Goal: Task Accomplishment & Management: Manage account settings

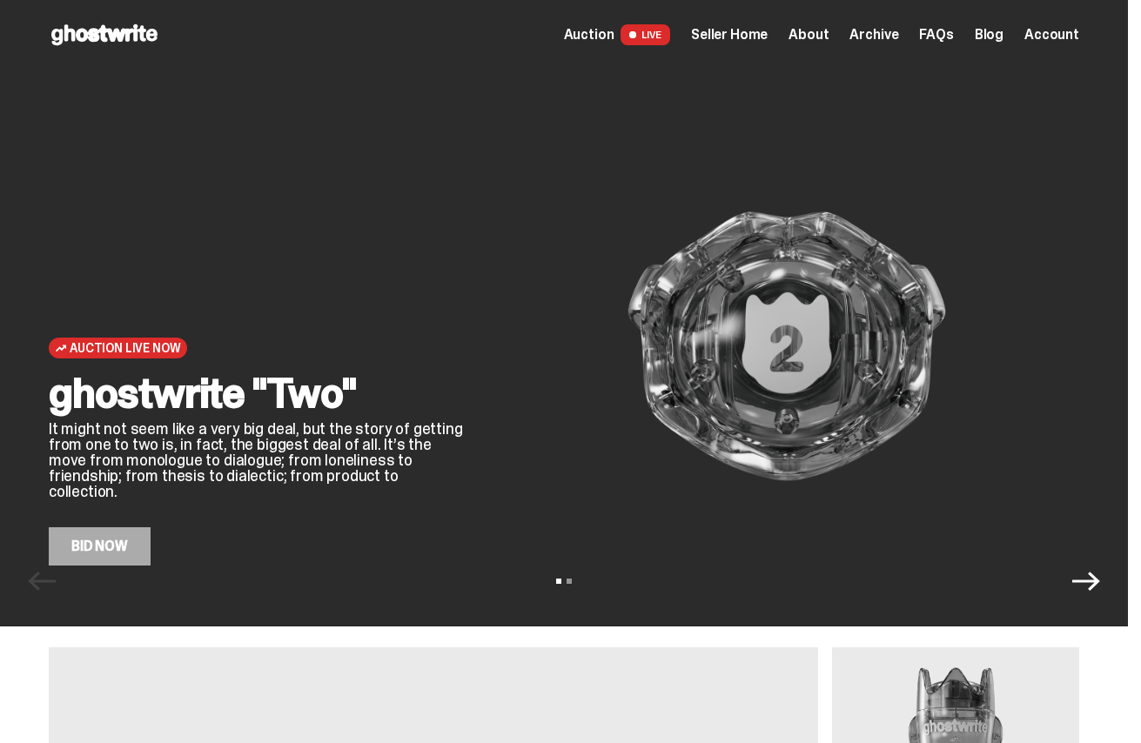
click at [662, 30] on span "LIVE" at bounding box center [646, 34] width 50 height 21
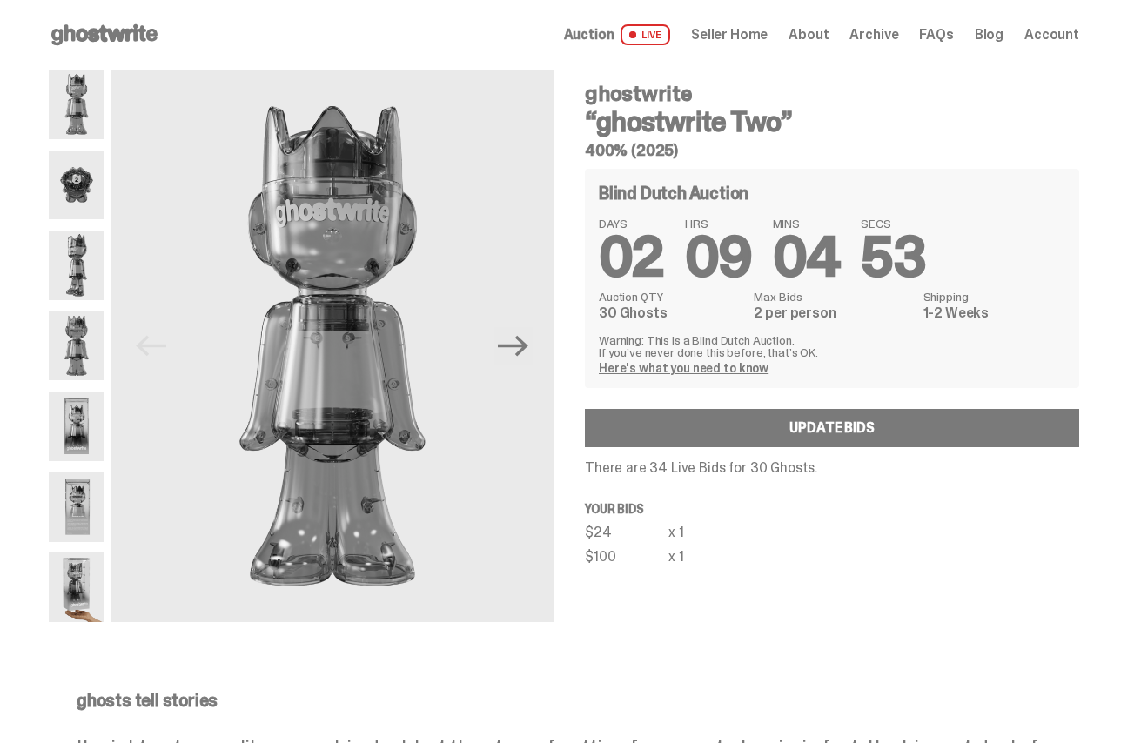
click at [859, 22] on div "Open main menu Home Auction LIVE Seller Home About Archive FAQs Blog" at bounding box center [564, 35] width 1031 height 28
click at [859, 40] on span "Archive" at bounding box center [873, 35] width 49 height 14
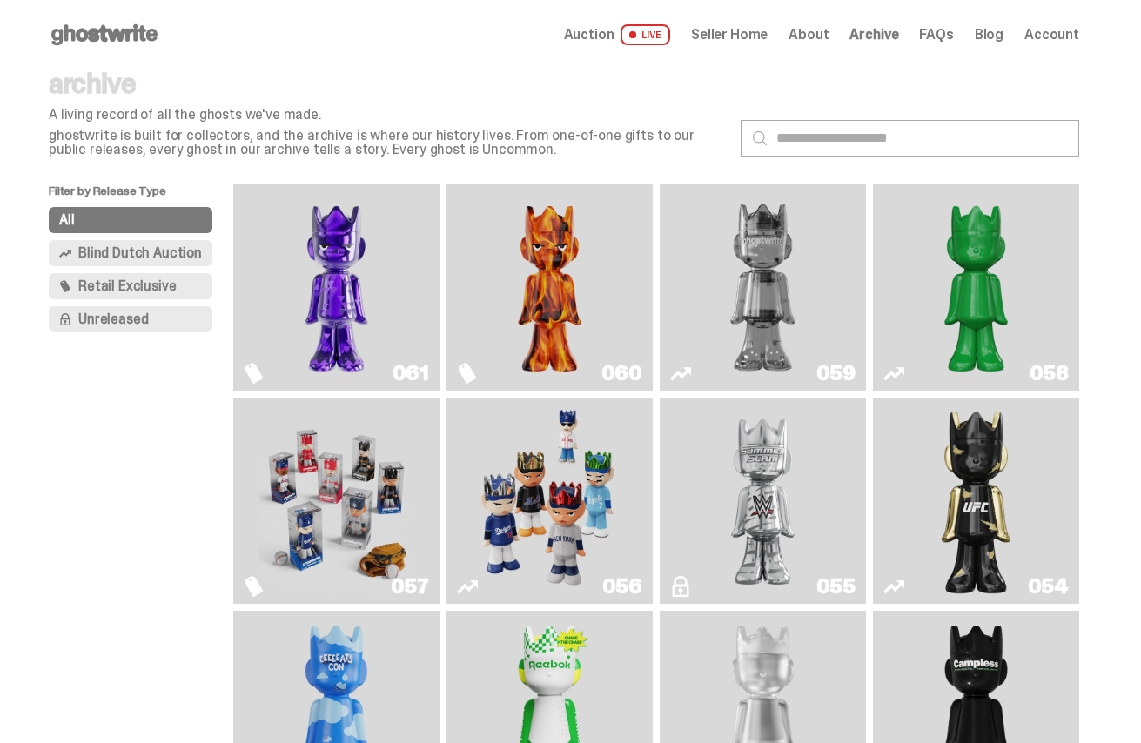
click at [316, 249] on img "Fantasy" at bounding box center [336, 287] width 154 height 192
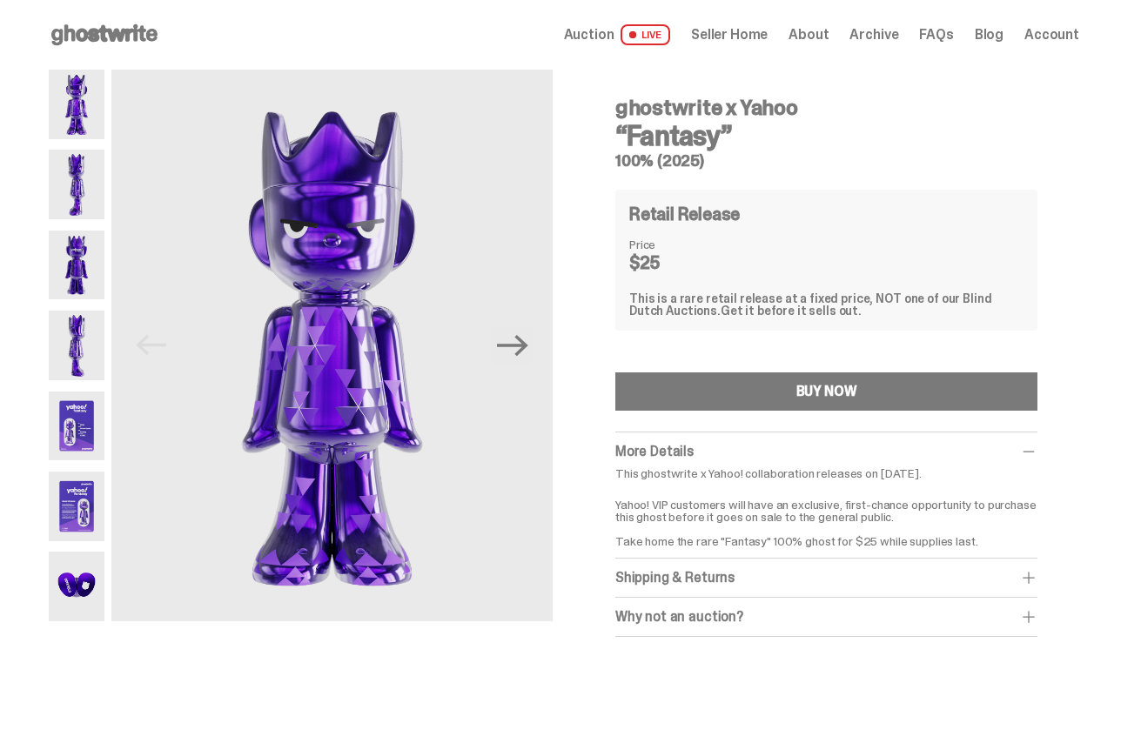
click at [706, 573] on div "Shipping & Returns" at bounding box center [826, 577] width 422 height 17
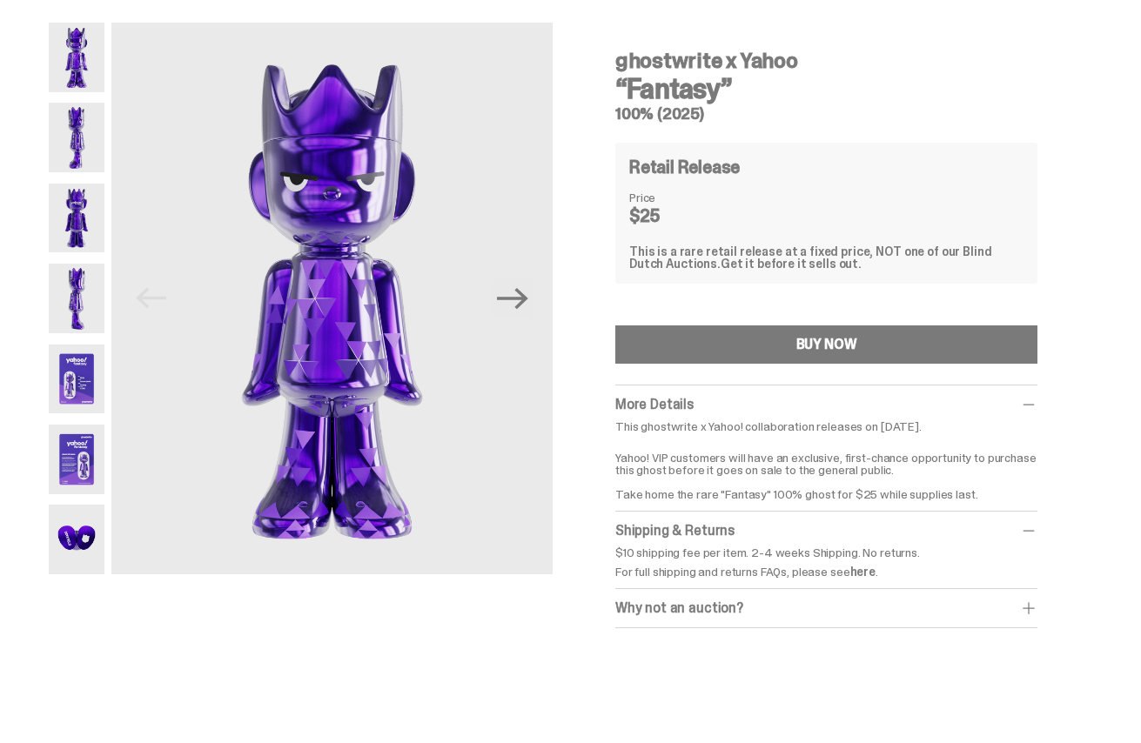
scroll to position [85, 0]
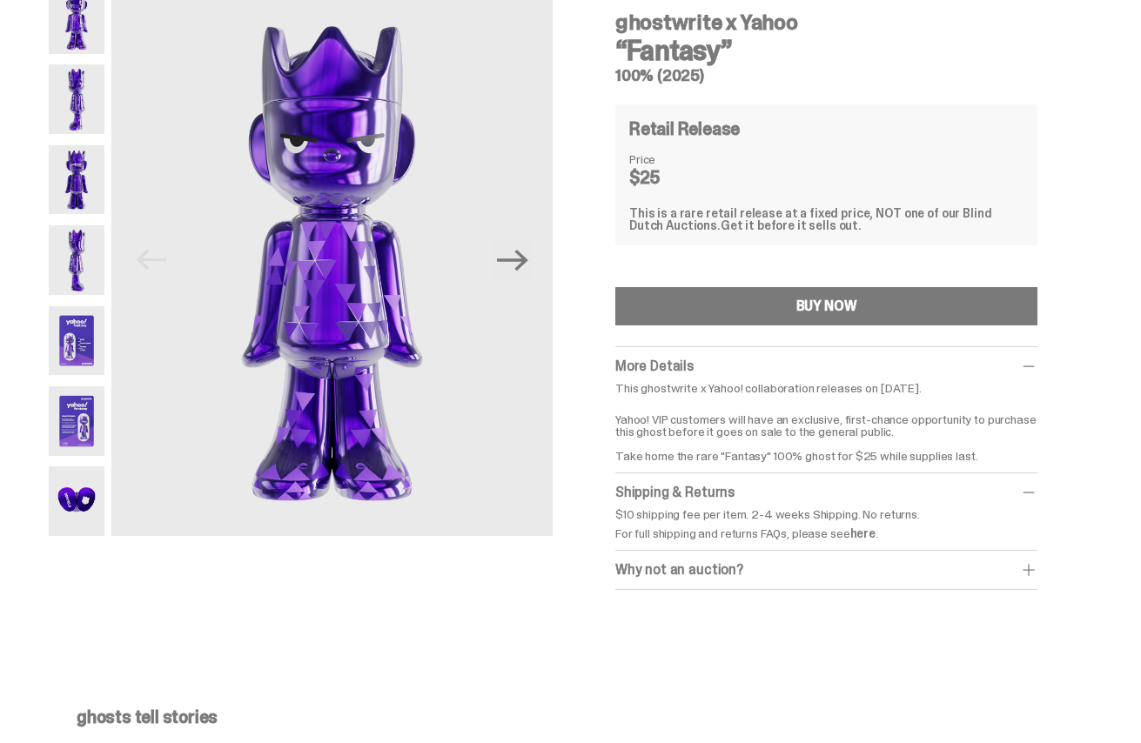
click at [705, 574] on div "Why not an auction?" at bounding box center [826, 569] width 422 height 17
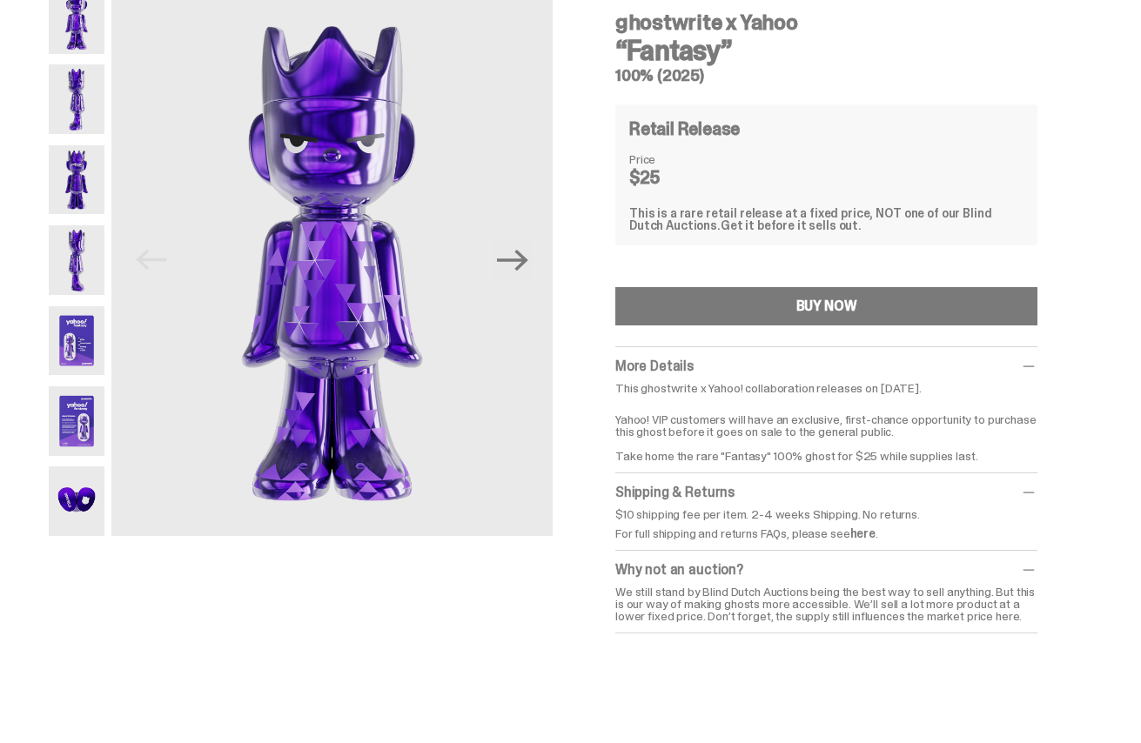
scroll to position [0, 0]
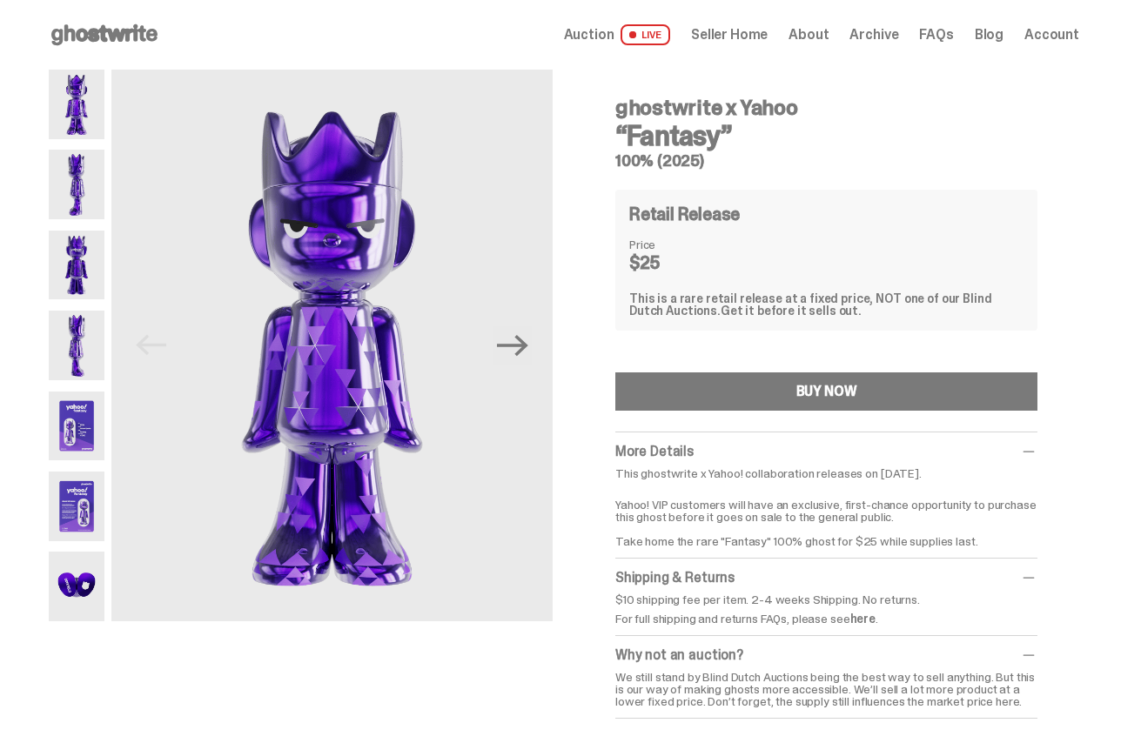
click at [123, 30] on use at bounding box center [104, 34] width 106 height 21
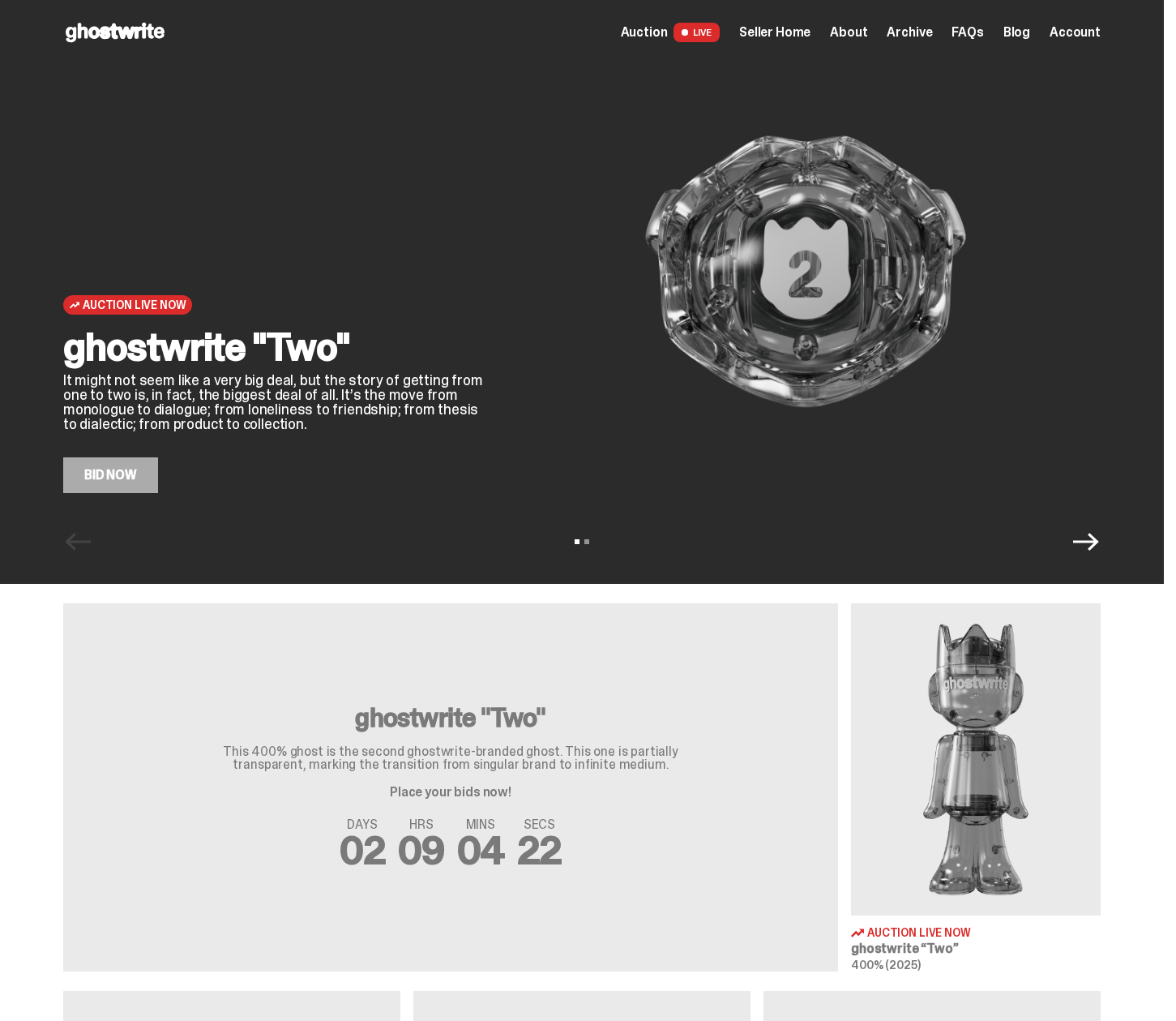
click at [789, 34] on span "Seller Home" at bounding box center [775, 33] width 72 height 13
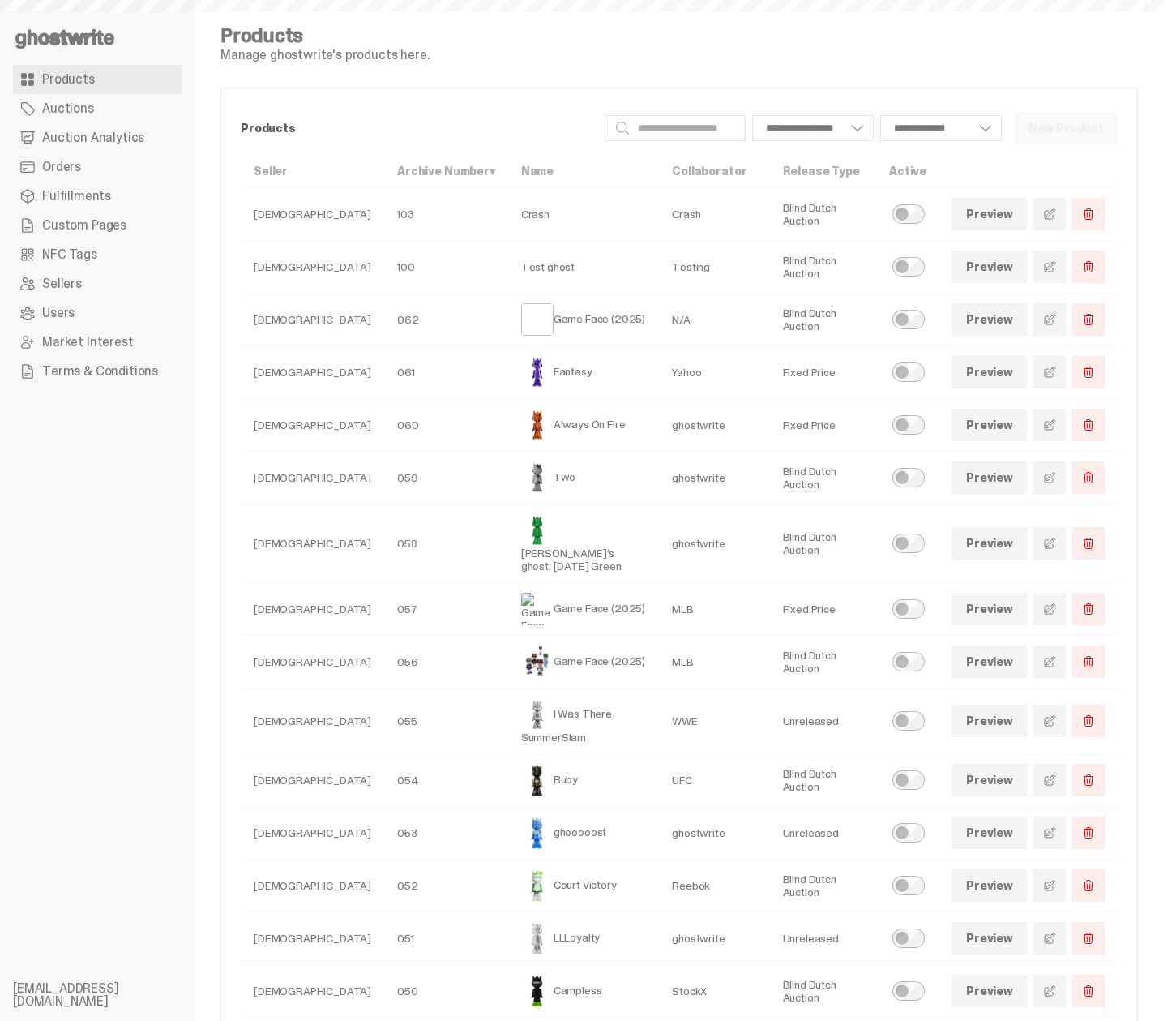
select select
click at [65, 34] on use at bounding box center [65, 38] width 99 height 20
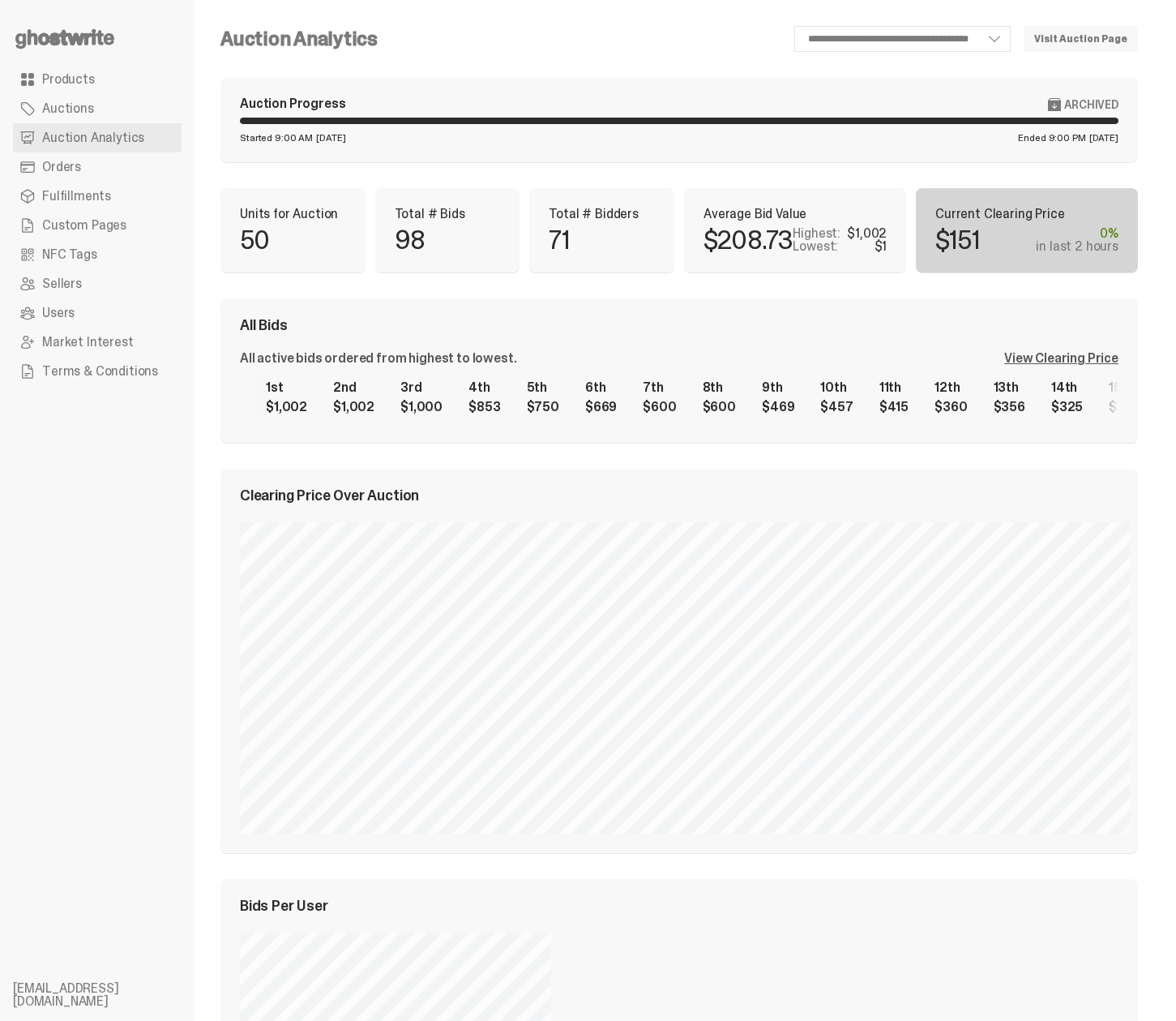
click at [685, 430] on div "All Bids All active bids ordered from highest to lowest. View Clearing Price 1s…" at bounding box center [679, 370] width 917 height 144
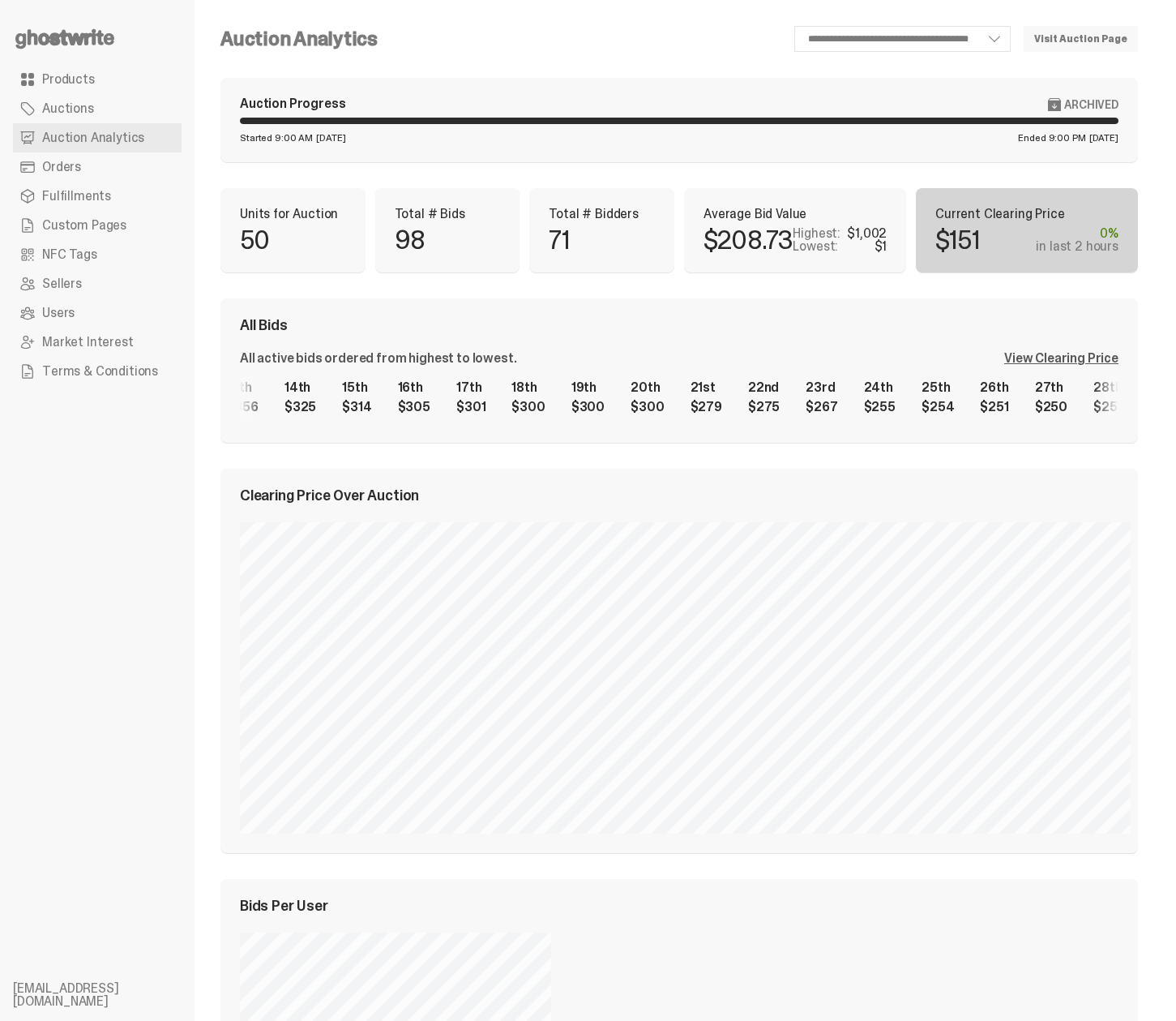
click at [888, 410] on div "1st $1,002 2nd $1,002 3rd $1,000 4th $853 5th $750 6th $669 7th $600 8th $600 9…" at bounding box center [679, 398] width 878 height 52
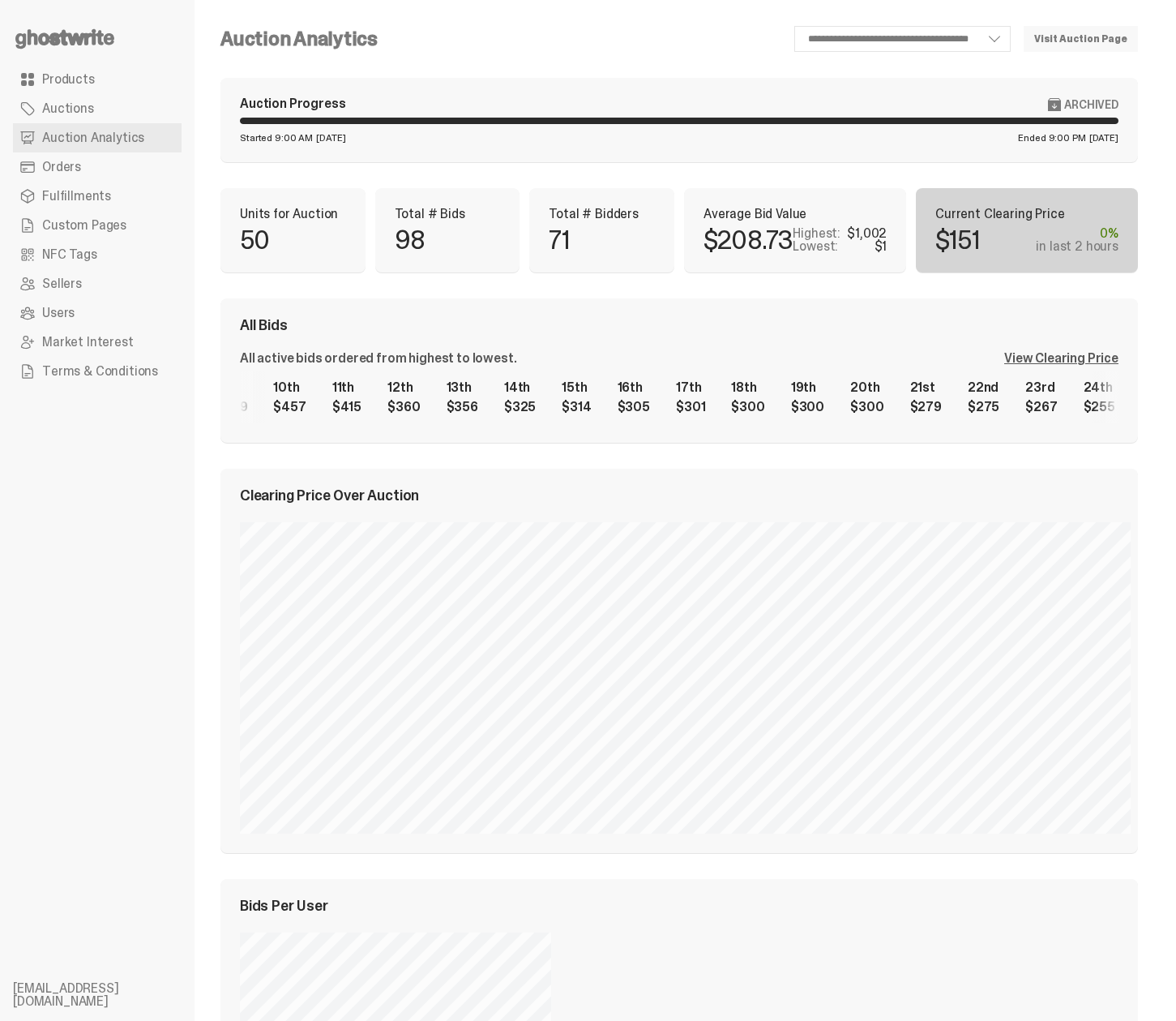
scroll to position [0, 547]
click at [736, 401] on div "1st $1,002 2nd $1,002 3rd $1,000 4th $853 5th $750 6th $669 7th $600 8th $600 9…" at bounding box center [679, 398] width 878 height 52
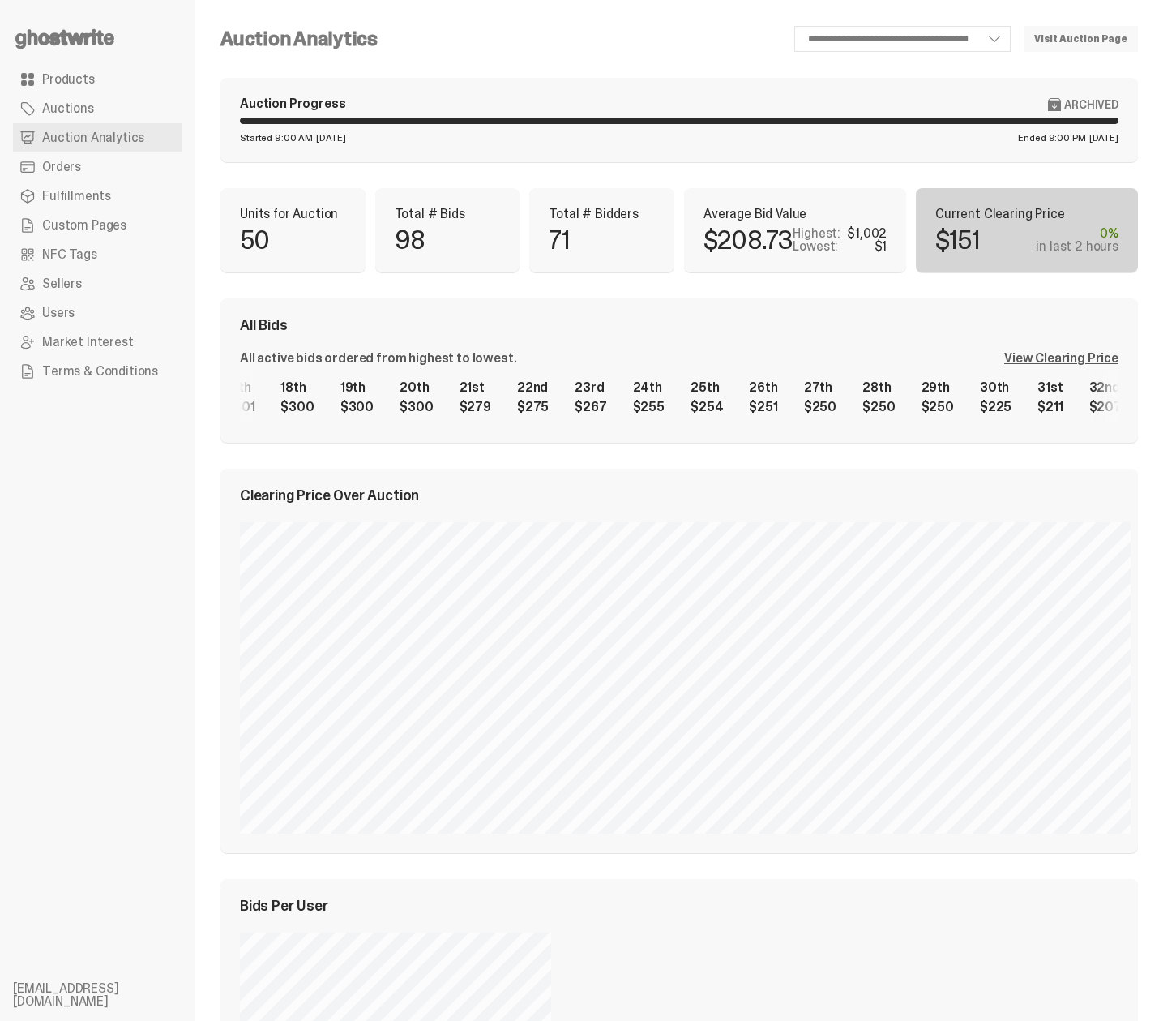
click at [390, 397] on div "20th $300" at bounding box center [416, 398] width 53 height 52
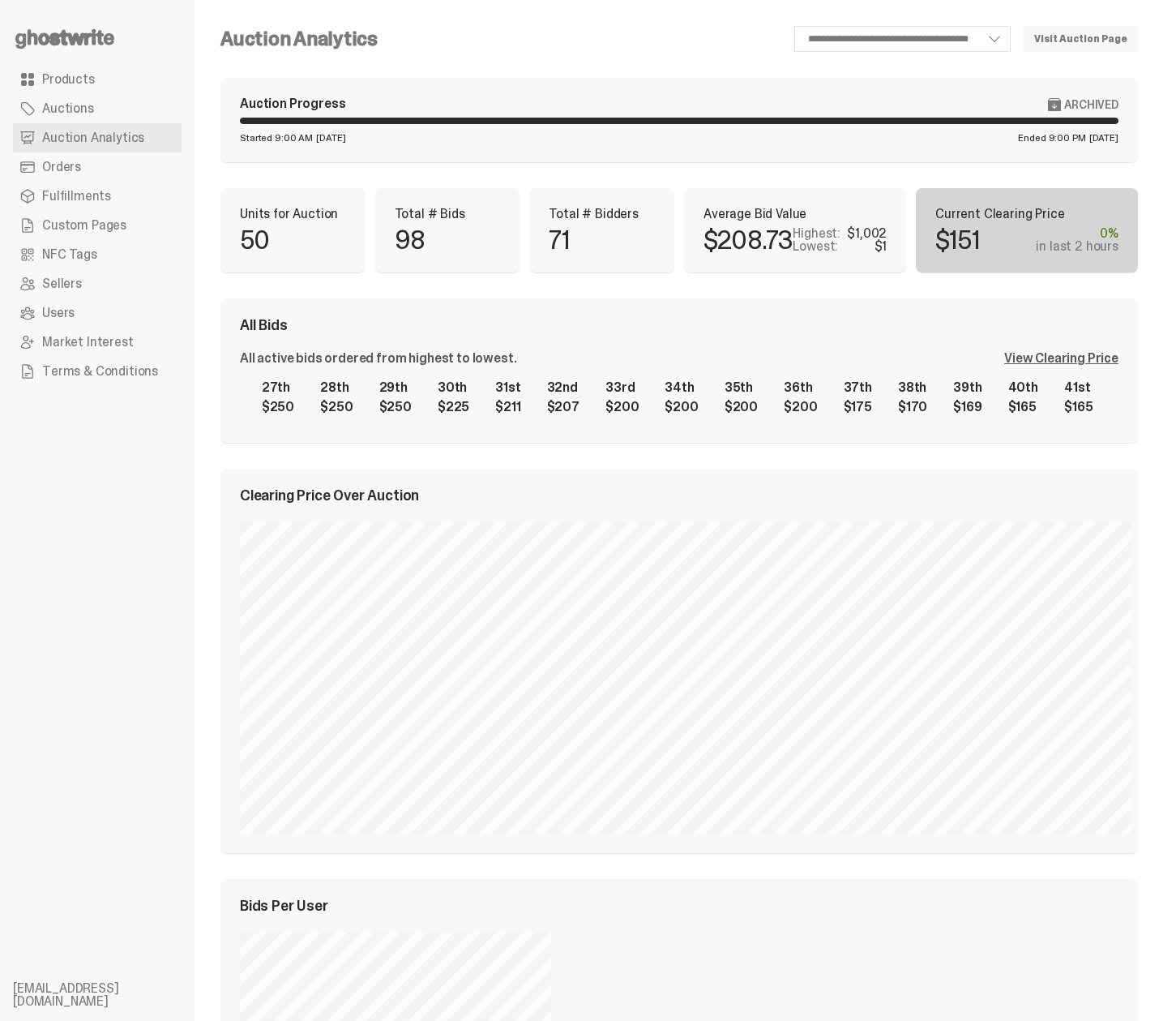
click at [320, 399] on div "1st $1,002 2nd $1,002 3rd $1,000 4th $853 5th $750 6th $669 7th $600 8th $600 9…" at bounding box center [679, 398] width 878 height 52
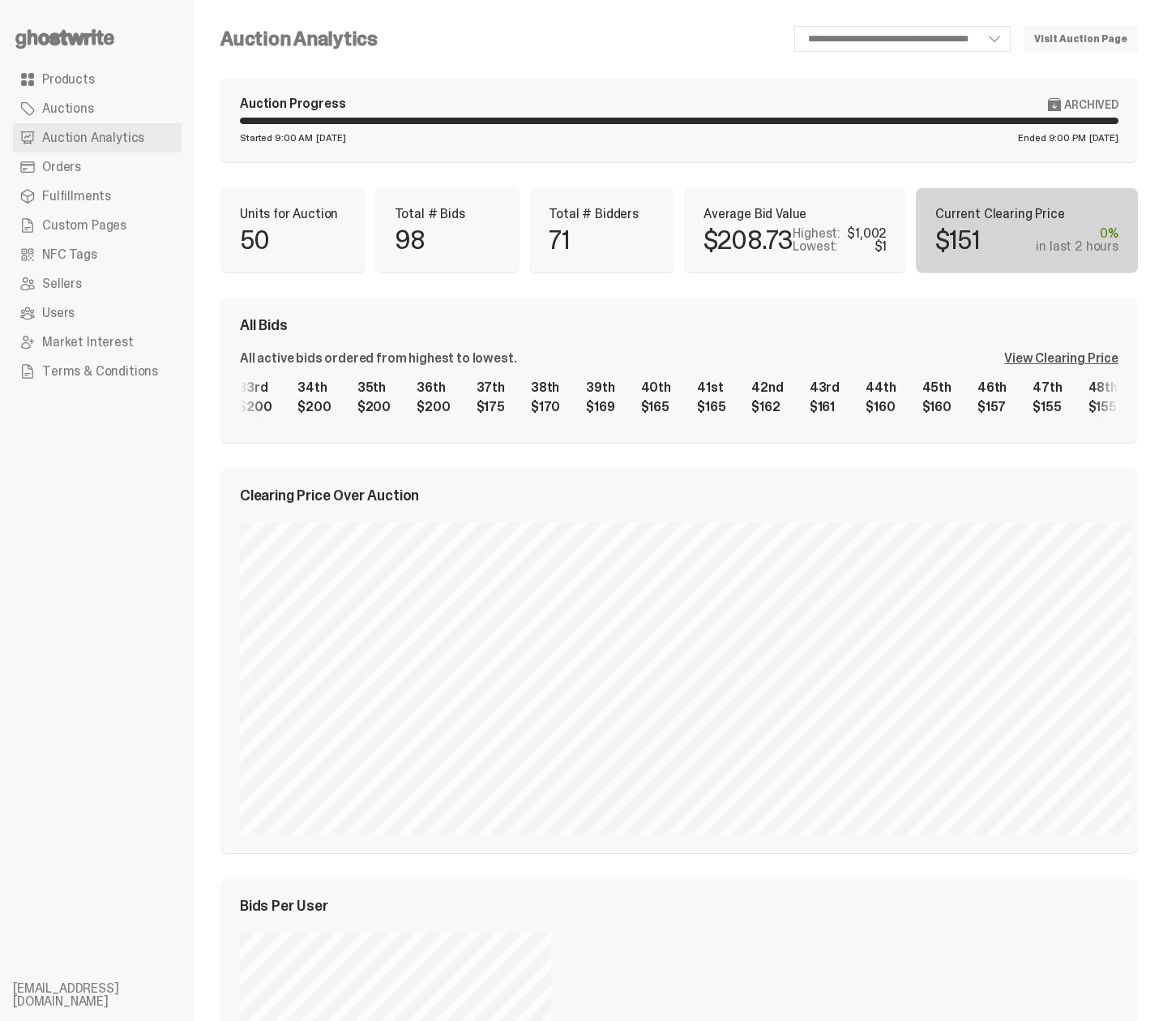
click at [508, 427] on div "All Bids All active bids ordered from highest to lowest. View Clearing Price 1s…" at bounding box center [679, 370] width 917 height 144
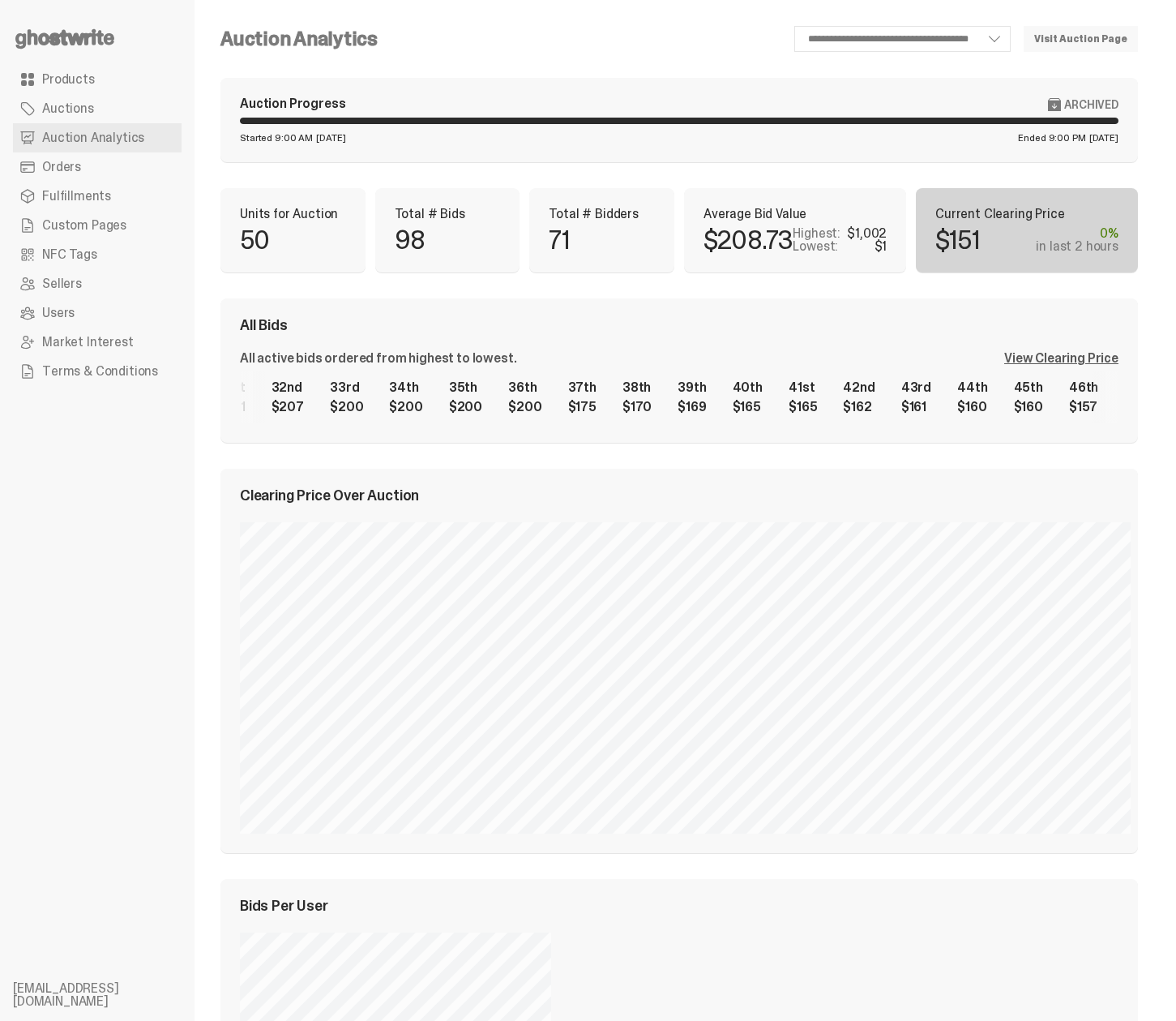
scroll to position [0, 1816]
click at [647, 404] on div "1st $1,002 2nd $1,002 3rd $1,000 4th $853 5th $750 6th $669 7th $600 8th $600 9…" at bounding box center [679, 398] width 878 height 52
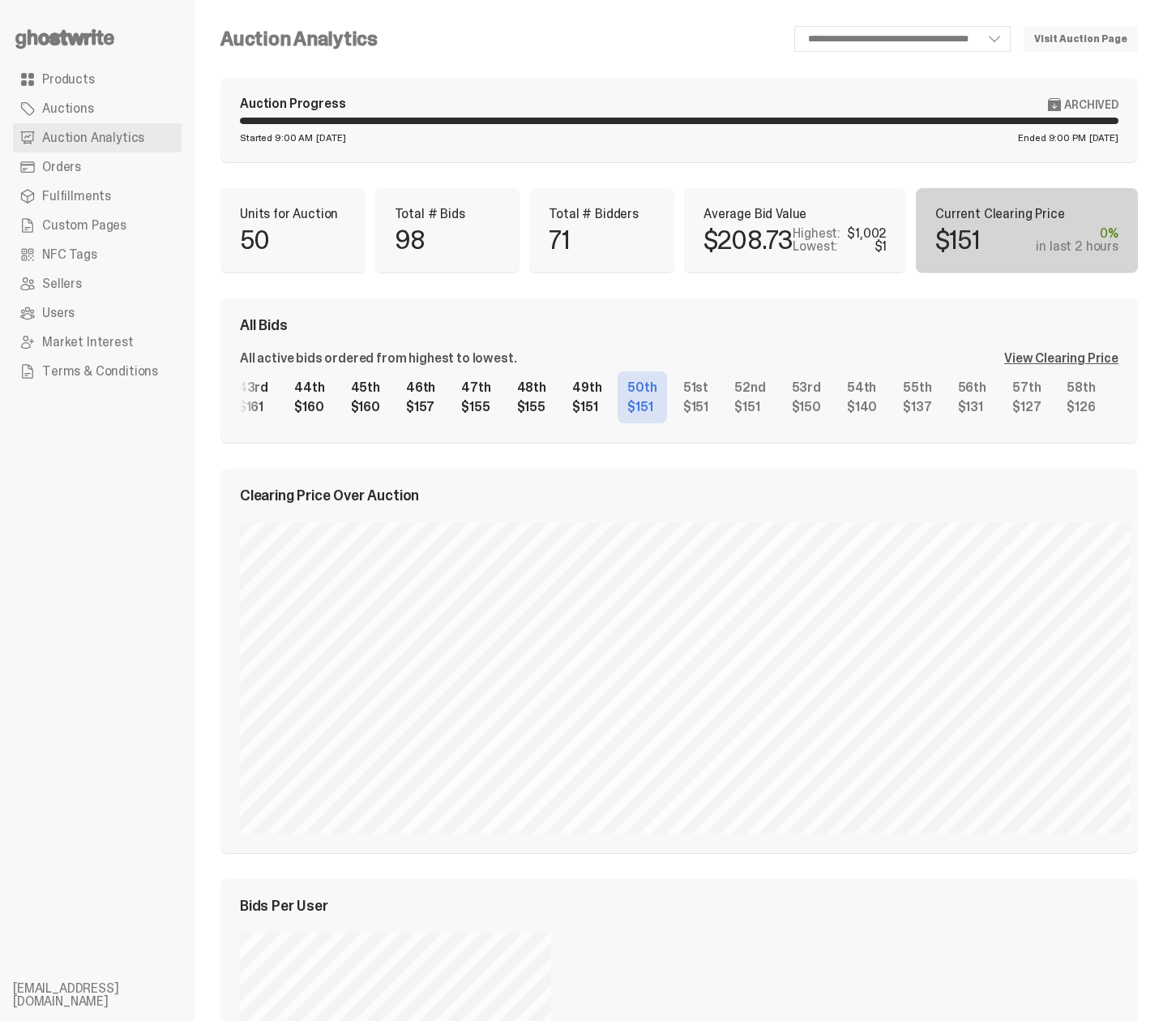
click at [507, 405] on div "48th $155" at bounding box center [532, 398] width 48 height 52
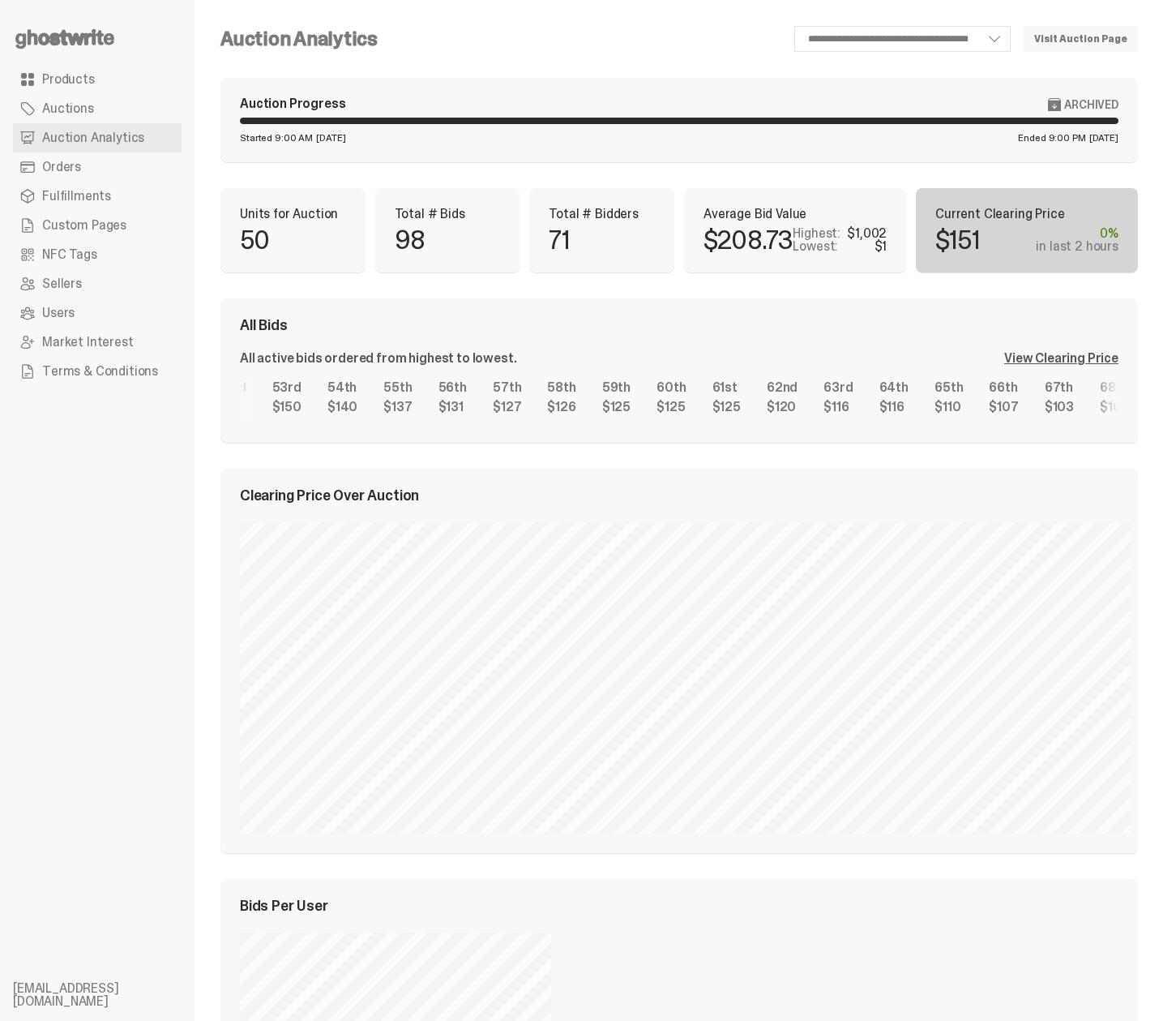
scroll to position [0, 3076]
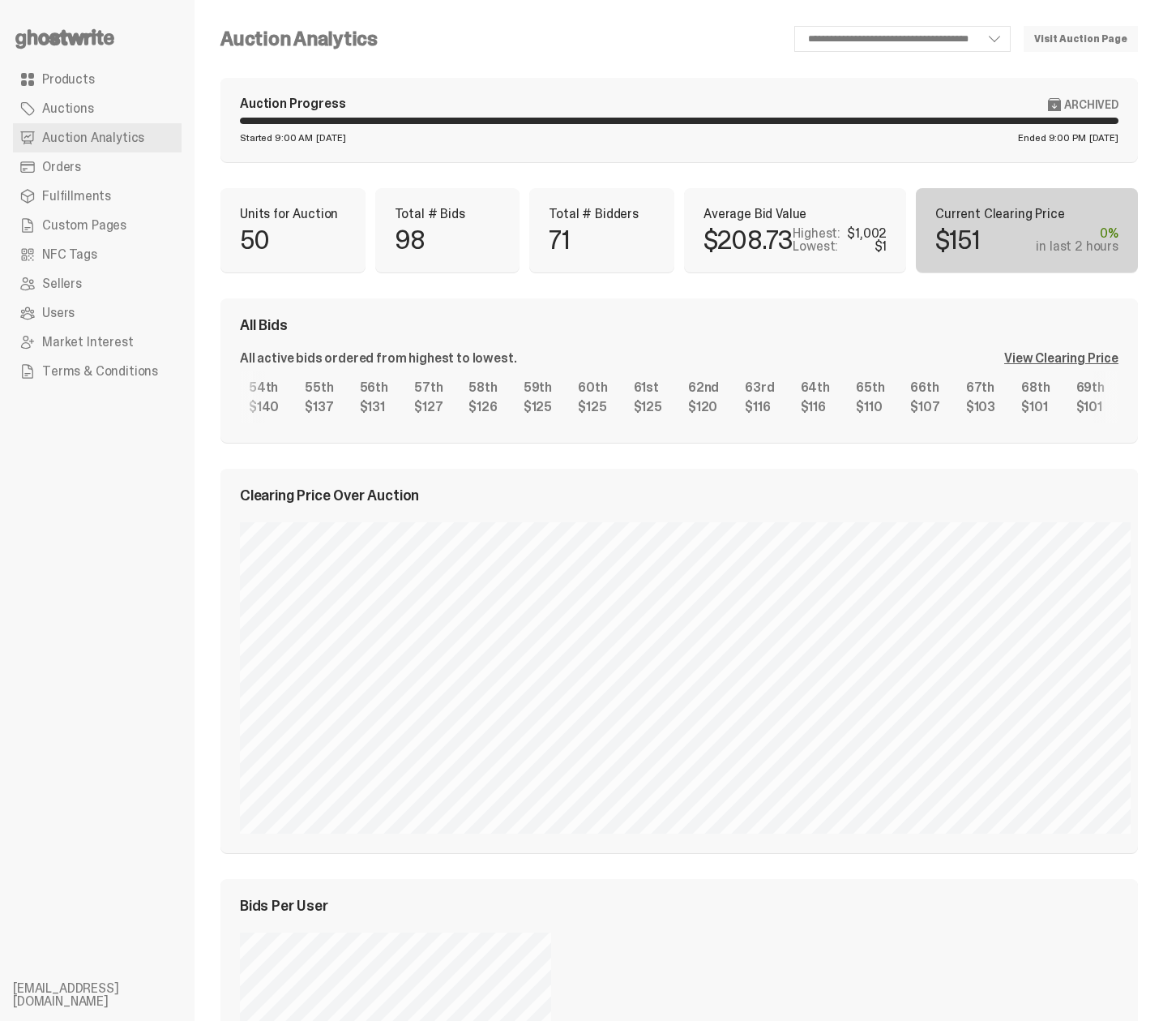
click at [240, 415] on div "1st $1,002 2nd $1,002 3rd $1,000 4th $853 5th $750 6th $669 7th $600 8th $600 9…" at bounding box center [679, 398] width 878 height 52
click at [993, 38] on select "**********" at bounding box center [902, 39] width 216 height 26
click at [817, 26] on select "**********" at bounding box center [902, 39] width 216 height 26
select select "**"
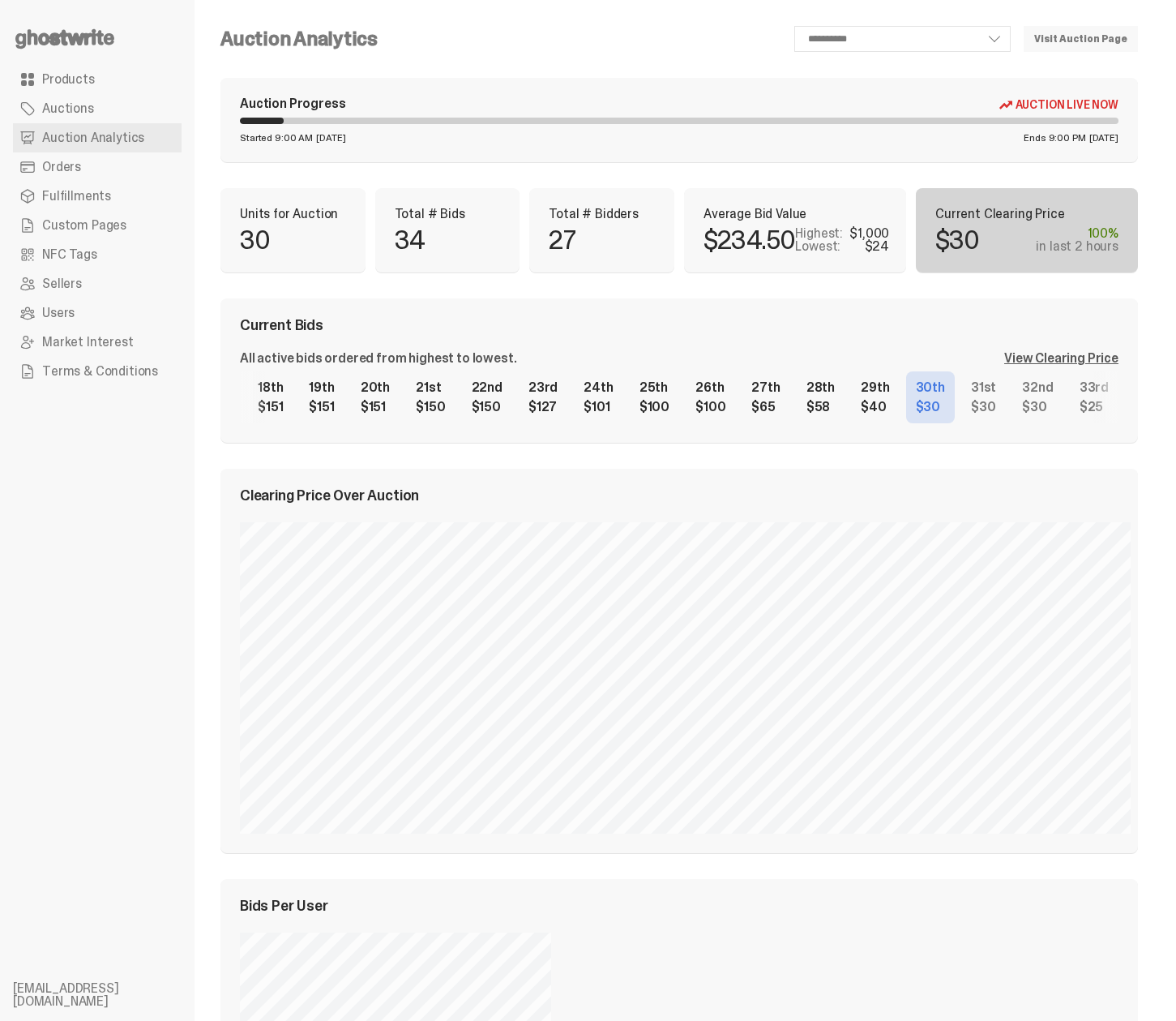
click at [574, 209] on p "Total # Bidders" at bounding box center [602, 214] width 106 height 13
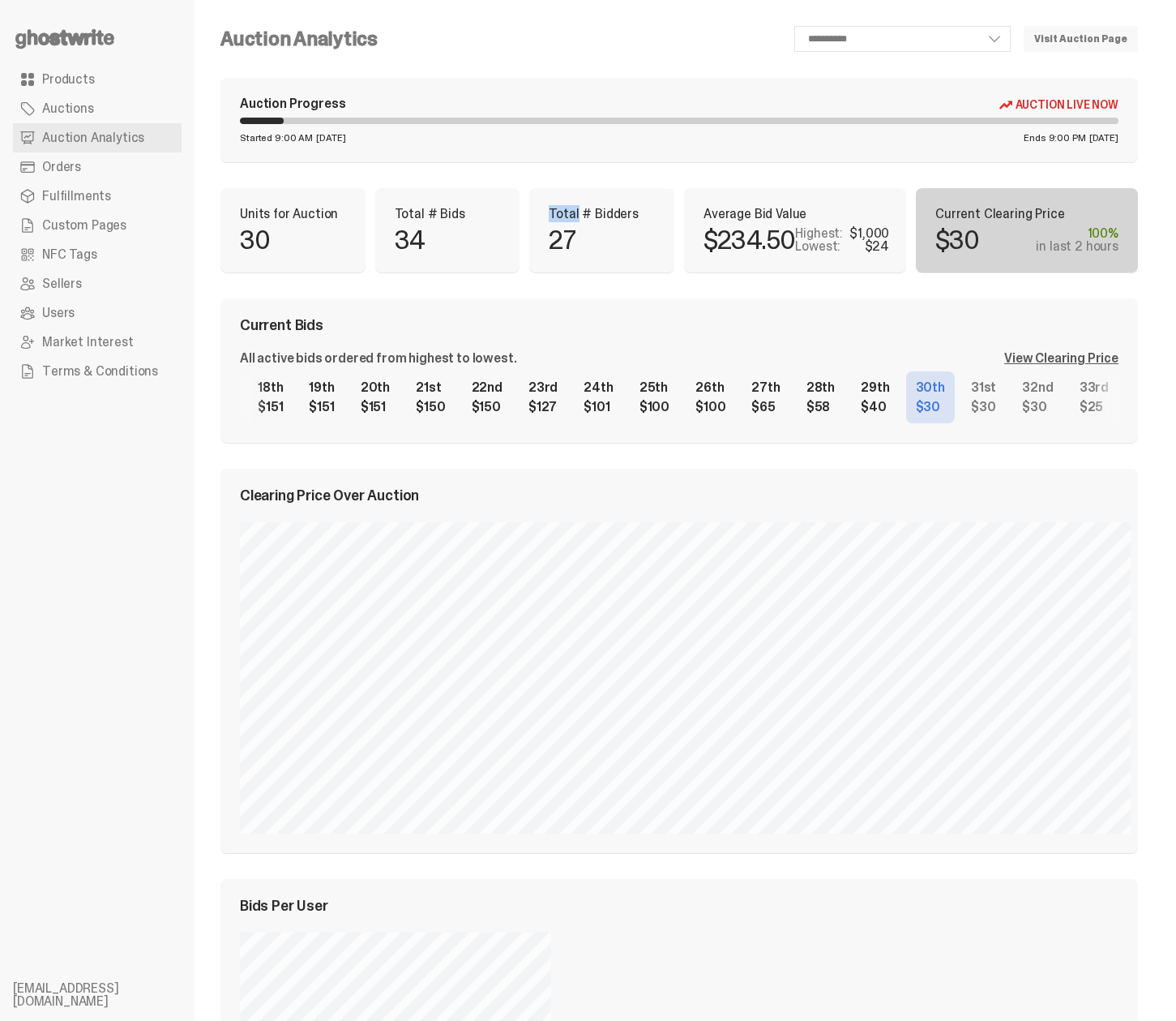
click at [574, 209] on p "Total # Bidders" at bounding box center [602, 214] width 106 height 13
click at [486, 354] on div "All active bids ordered from highest to lowest." at bounding box center [378, 359] width 277 height 13
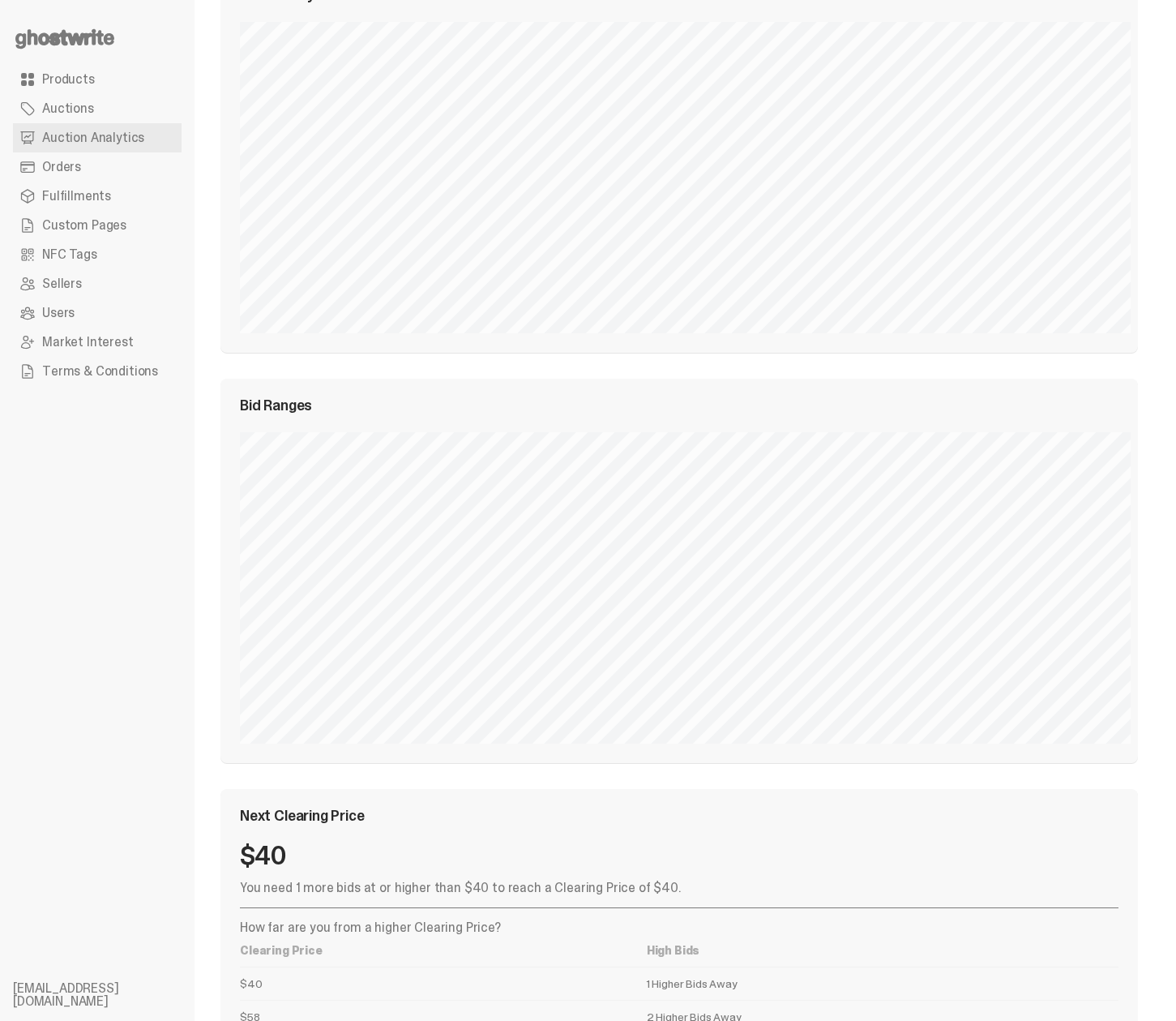
scroll to position [1577, 0]
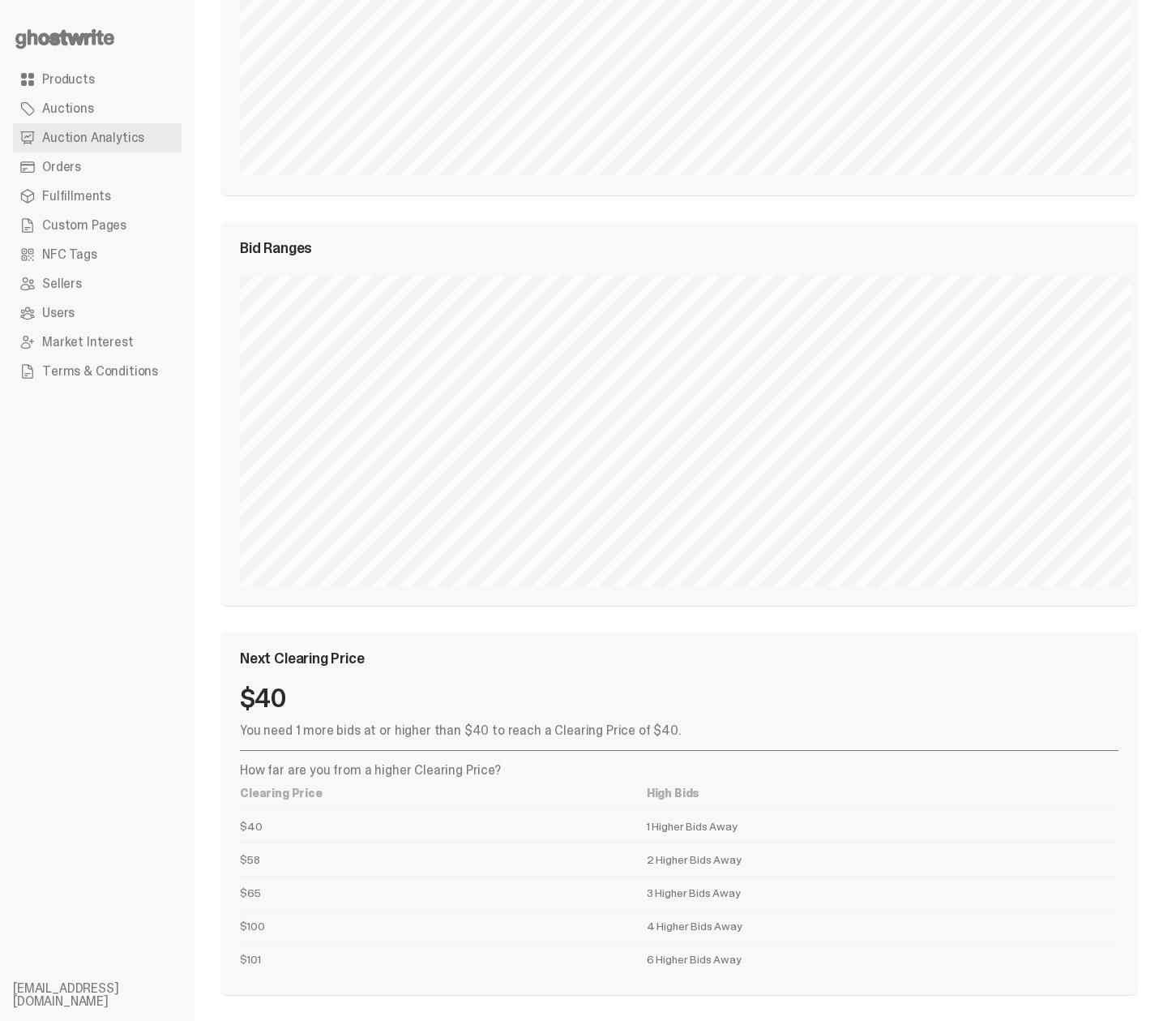
click at [439, 725] on p "You need 1 more bids at or higher than $40 to reach a Clearing Price of $40." at bounding box center [679, 730] width 878 height 13
click at [440, 731] on p "You need 1 more bids at or higher than $40 to reach a Clearing Price of $40." at bounding box center [679, 730] width 878 height 13
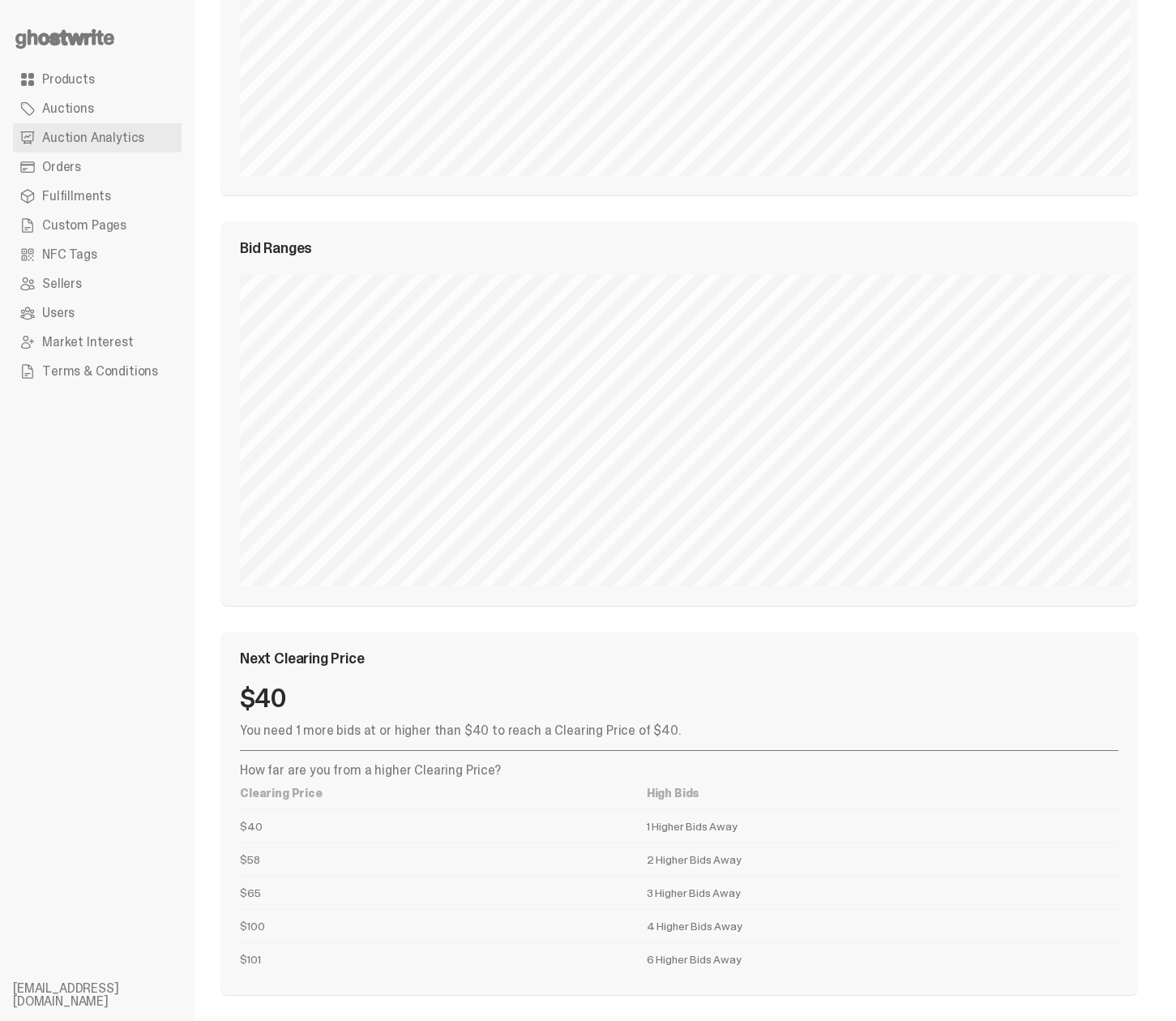
click at [440, 731] on p "You need 1 more bids at or higher than $40 to reach a Clearing Price of $40." at bounding box center [679, 730] width 878 height 13
click at [426, 769] on p "How far are you from a higher Clearing Price?" at bounding box center [679, 770] width 878 height 13
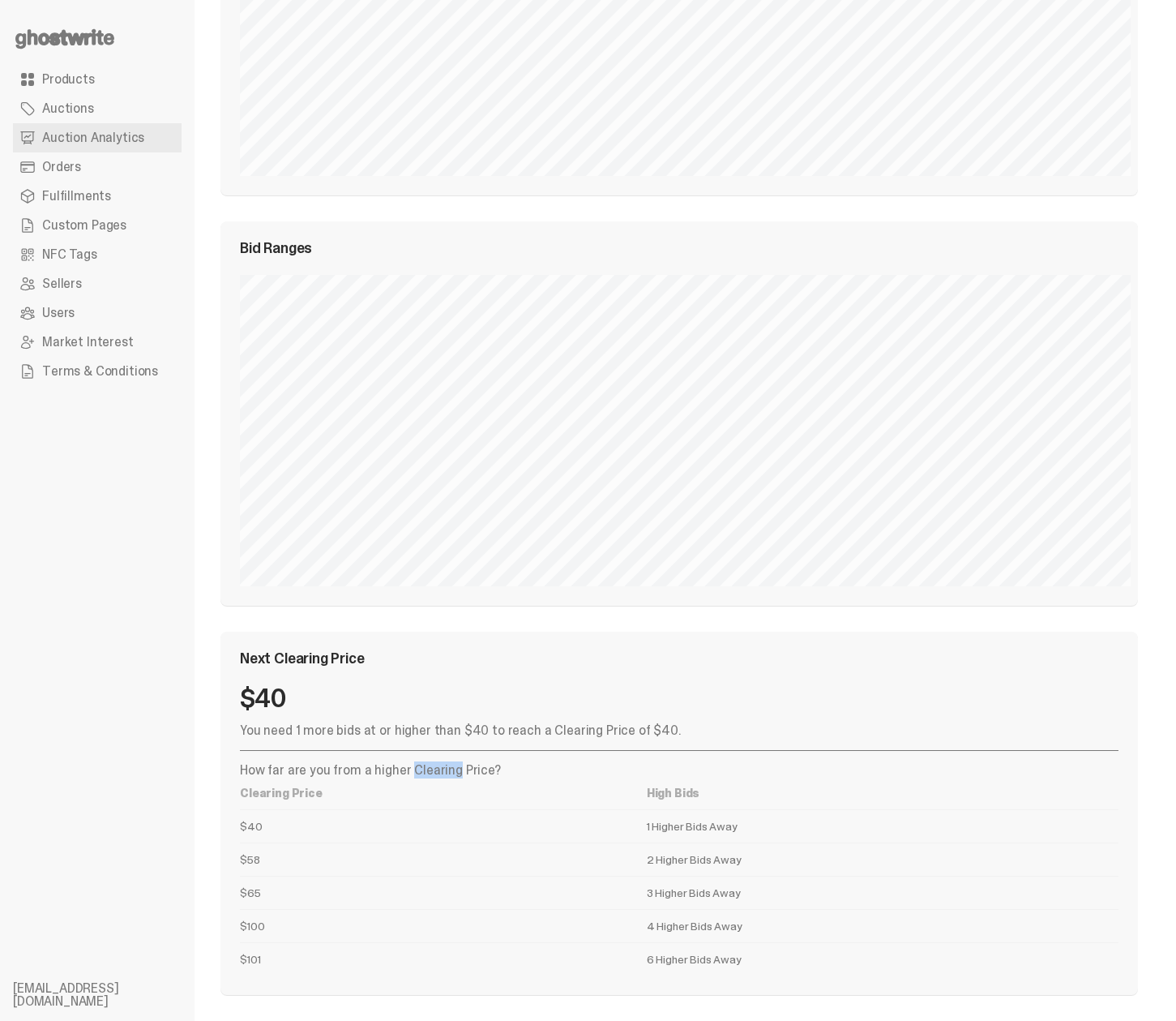
click at [426, 769] on p "How far are you from a higher Clearing Price?" at bounding box center [679, 770] width 878 height 13
click at [388, 810] on td "$40" at bounding box center [443, 826] width 407 height 34
click at [250, 861] on td "$58" at bounding box center [443, 859] width 407 height 34
click at [249, 890] on td "$65" at bounding box center [443, 892] width 407 height 34
click at [252, 941] on td "$100" at bounding box center [443, 926] width 407 height 34
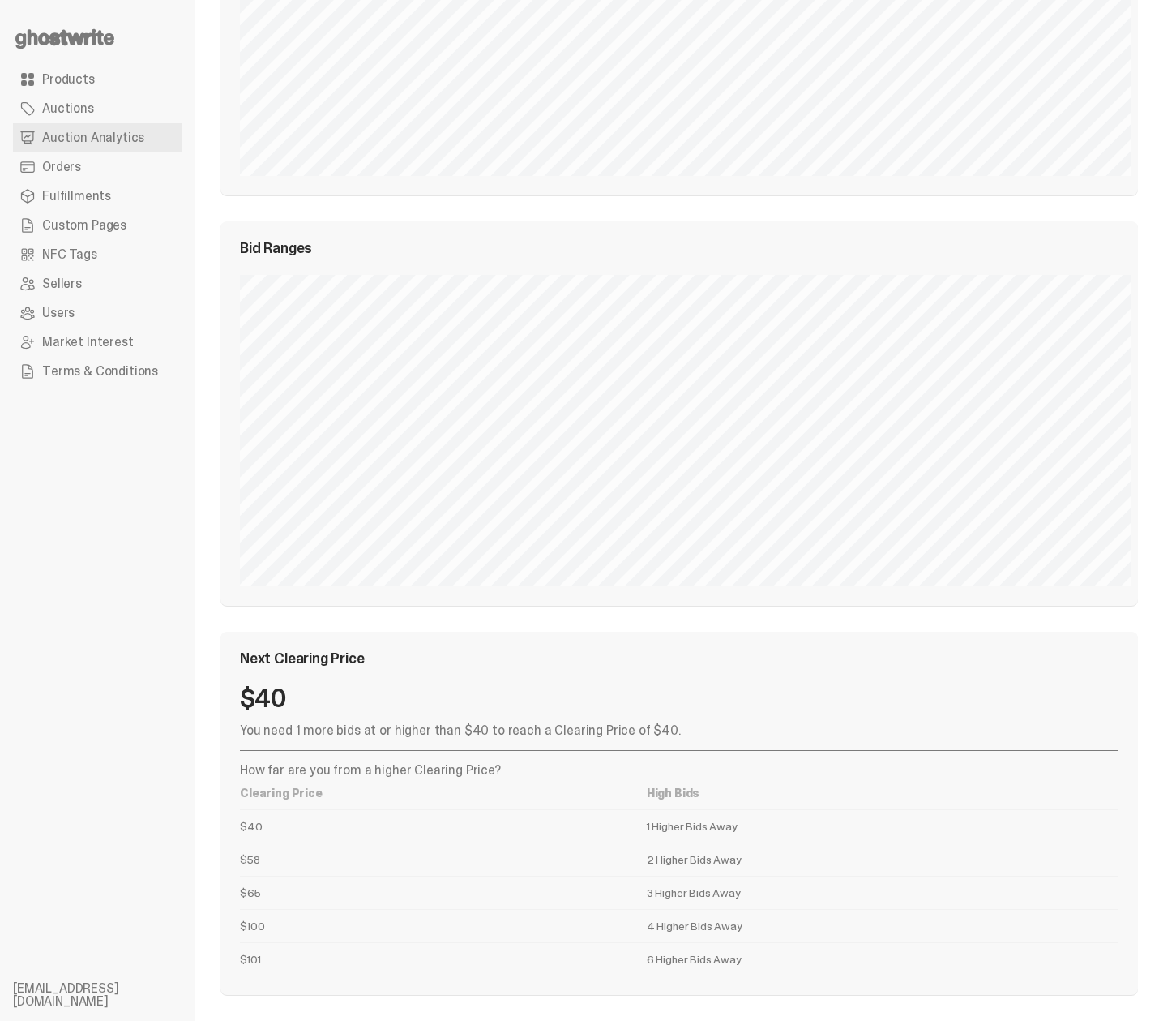
click at [252, 966] on td "$101" at bounding box center [443, 959] width 407 height 34
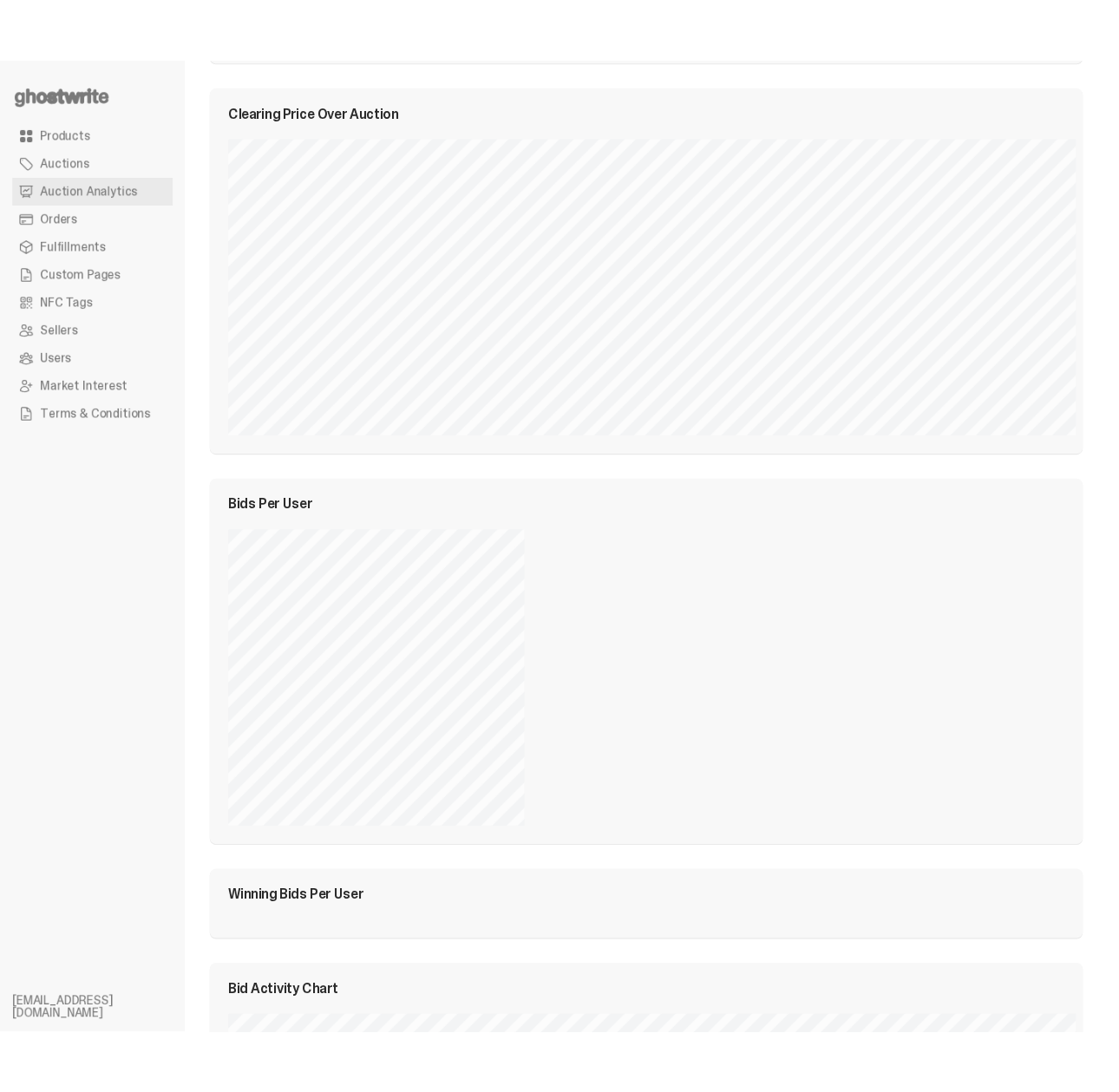
scroll to position [0, 0]
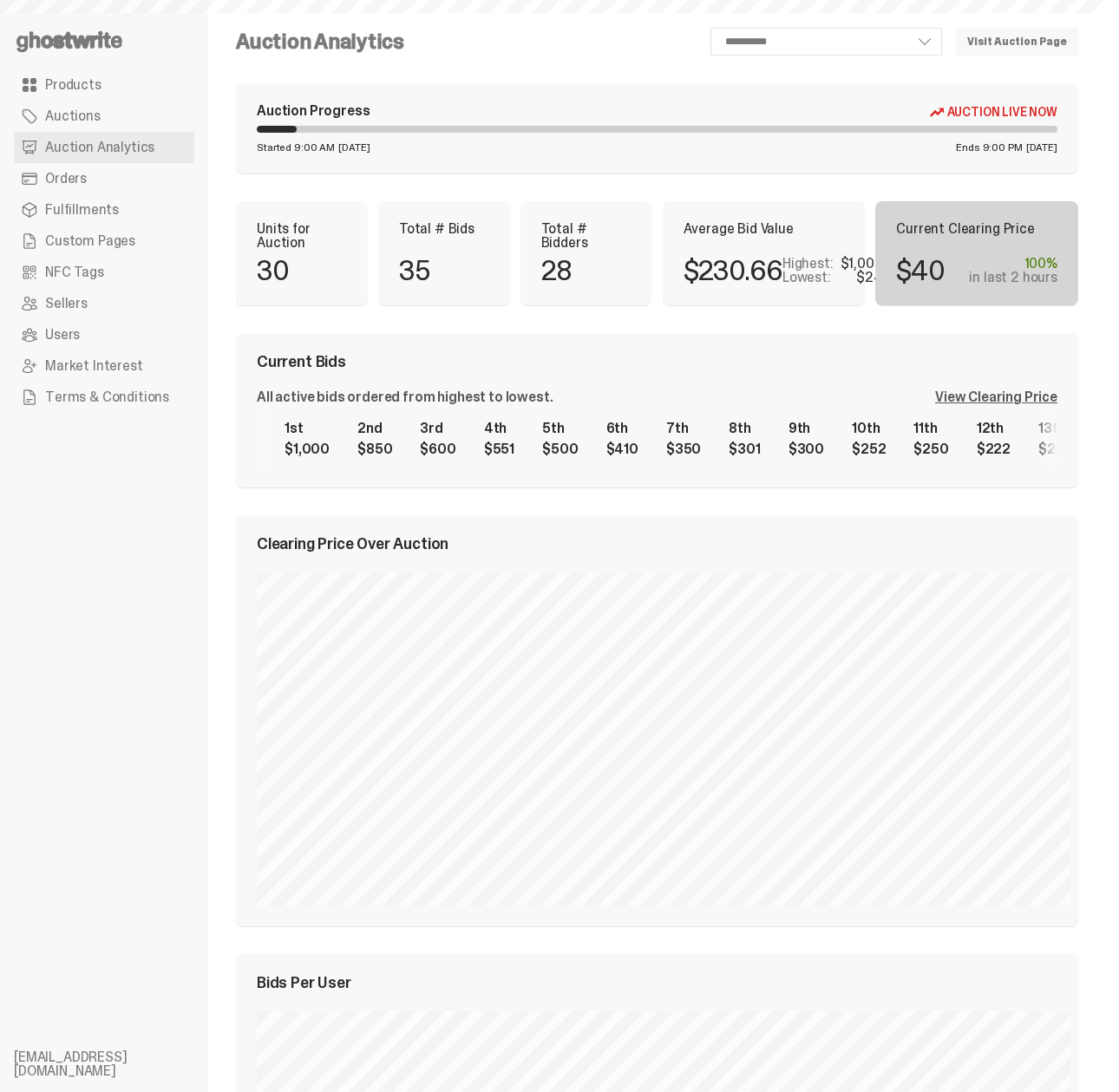
select select "**"
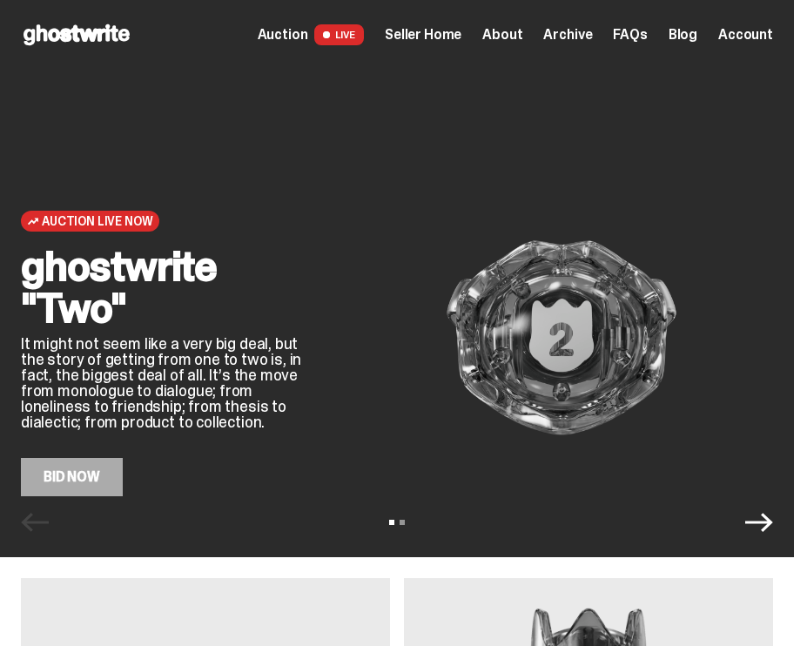
click at [588, 37] on span "Archive" at bounding box center [567, 35] width 49 height 14
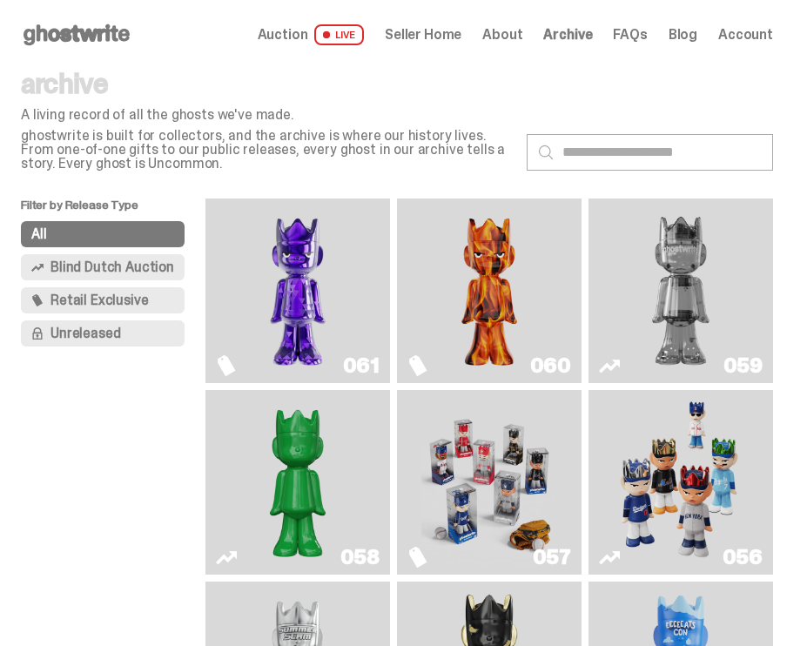
click at [319, 326] on img "Fantasy" at bounding box center [298, 290] width 137 height 171
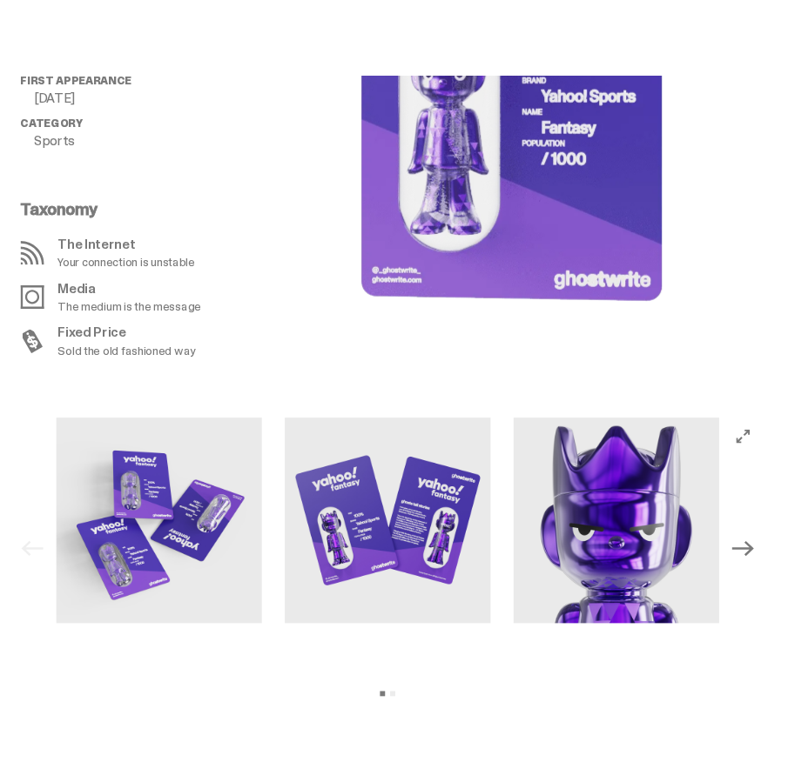
scroll to position [1519, 0]
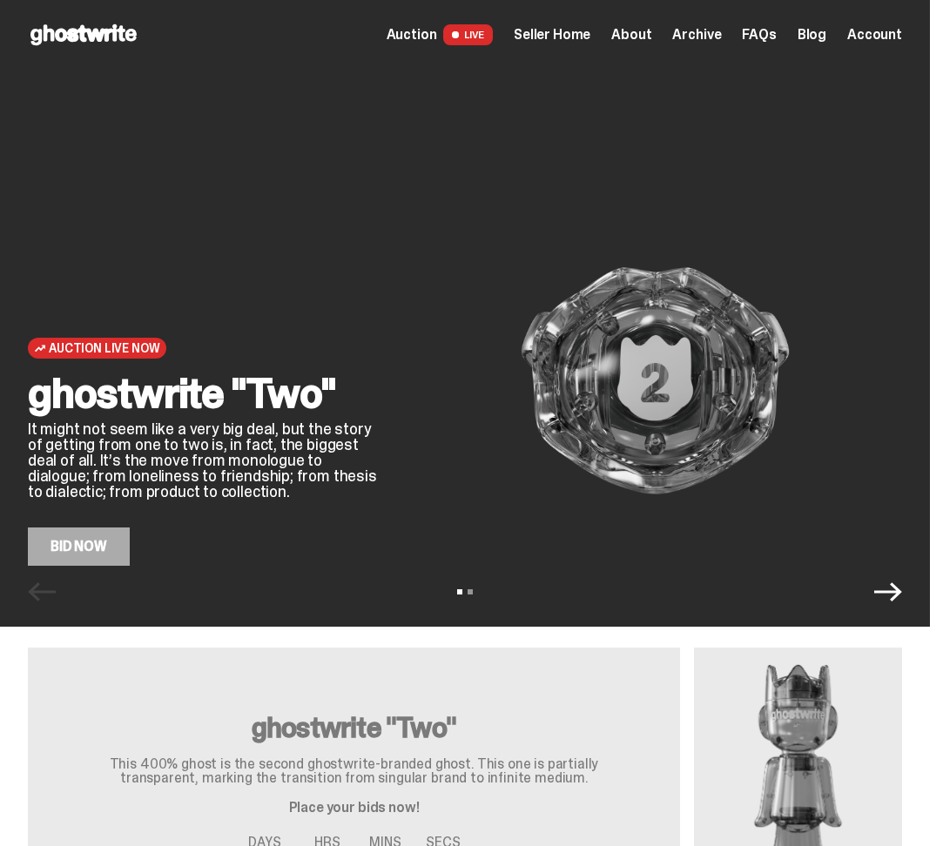
click at [566, 30] on span "Seller Home" at bounding box center [552, 35] width 77 height 14
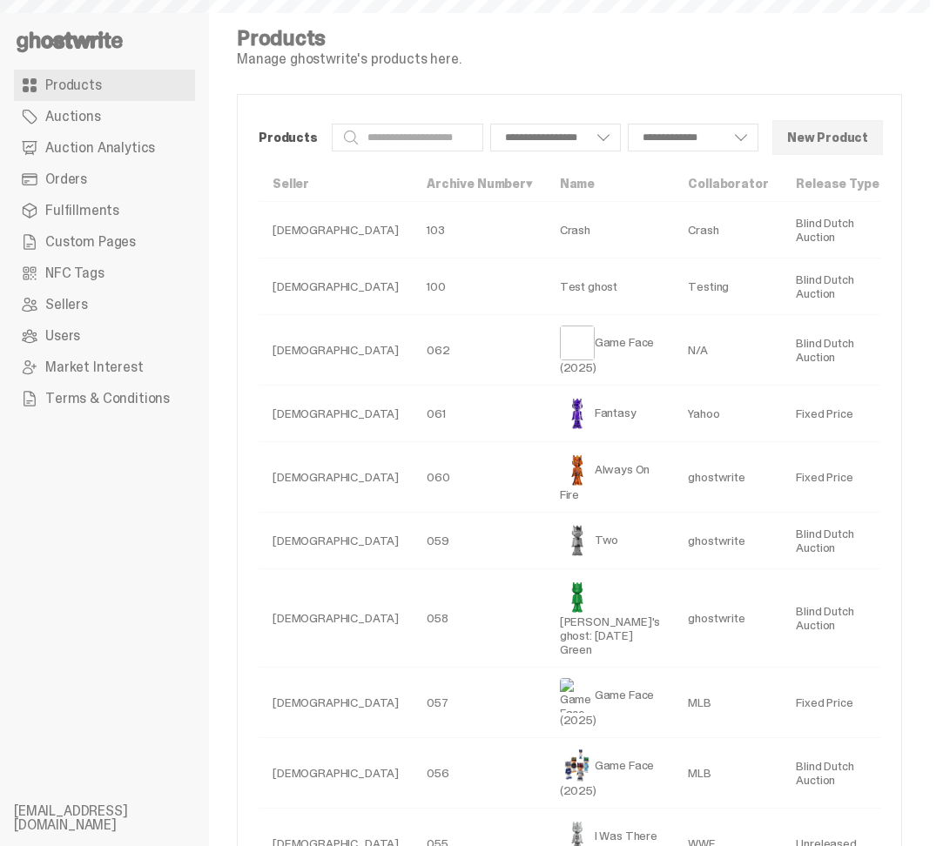
select select
click at [73, 165] on link "Orders" at bounding box center [104, 179] width 181 height 31
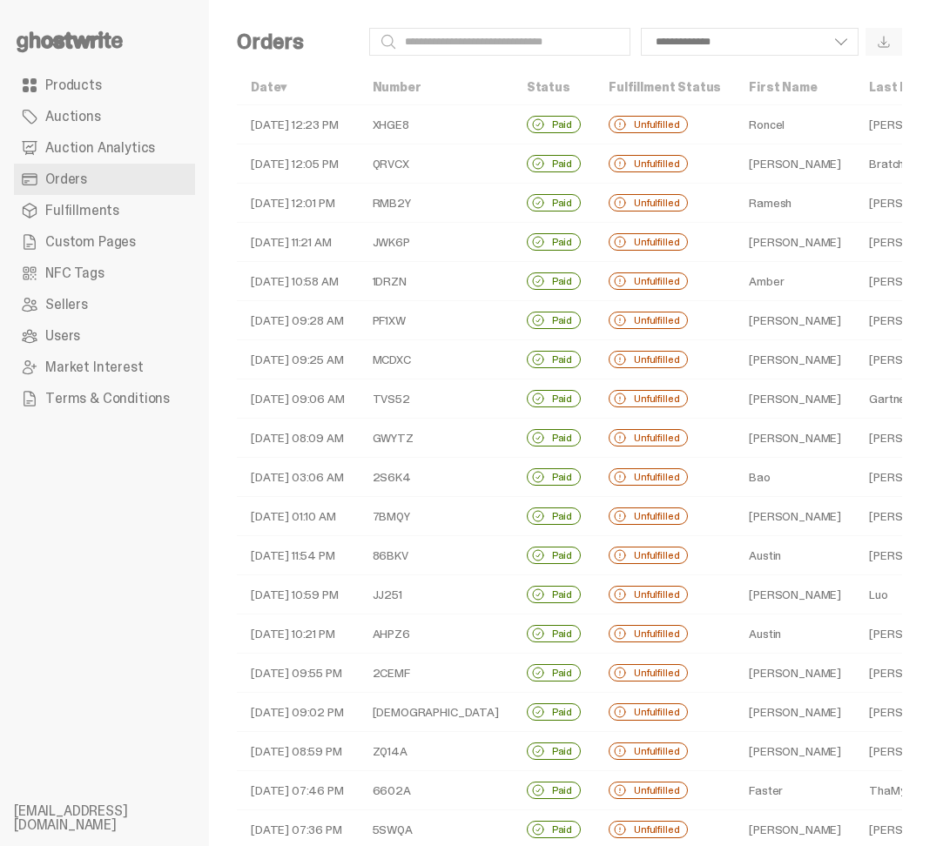
select select
